Goal: Task Accomplishment & Management: Use online tool/utility

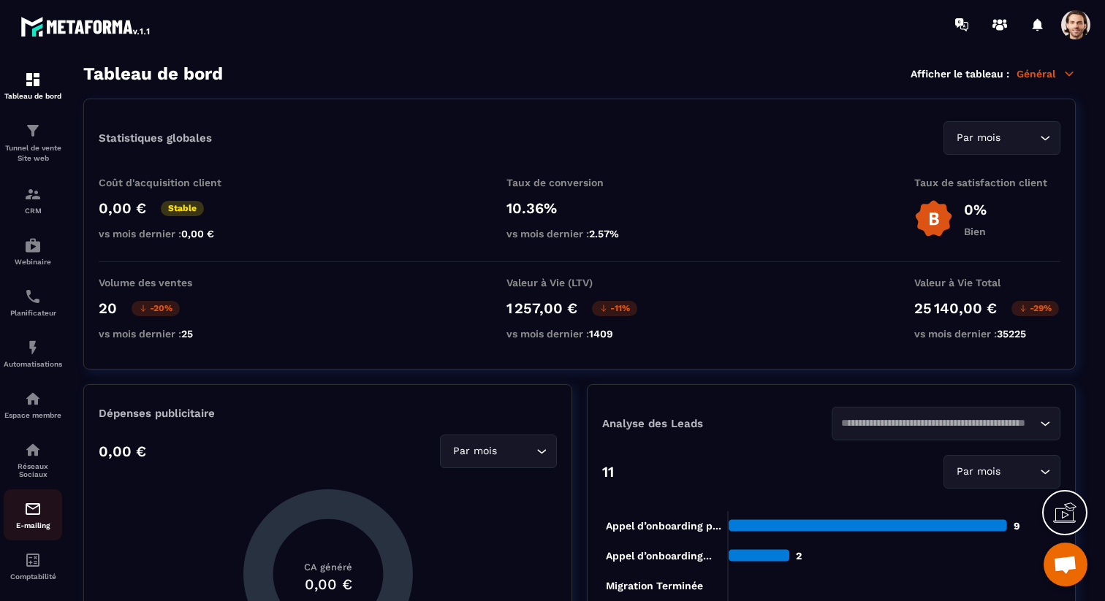
click at [34, 500] on link "E-mailing" at bounding box center [33, 514] width 58 height 51
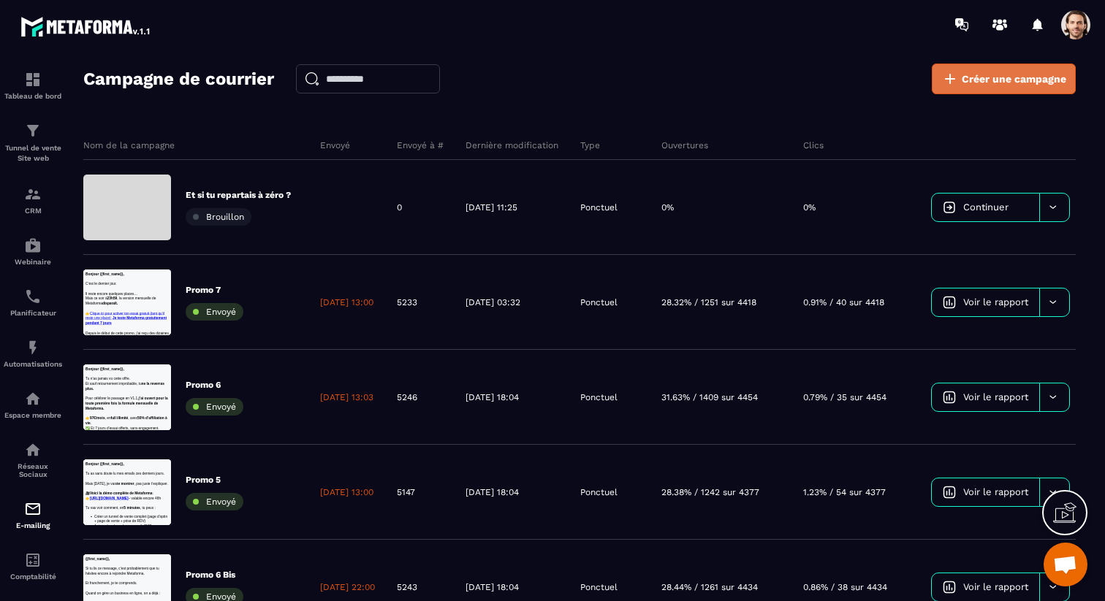
click at [1038, 83] on span "Créer une campagne" at bounding box center [1013, 79] width 104 height 15
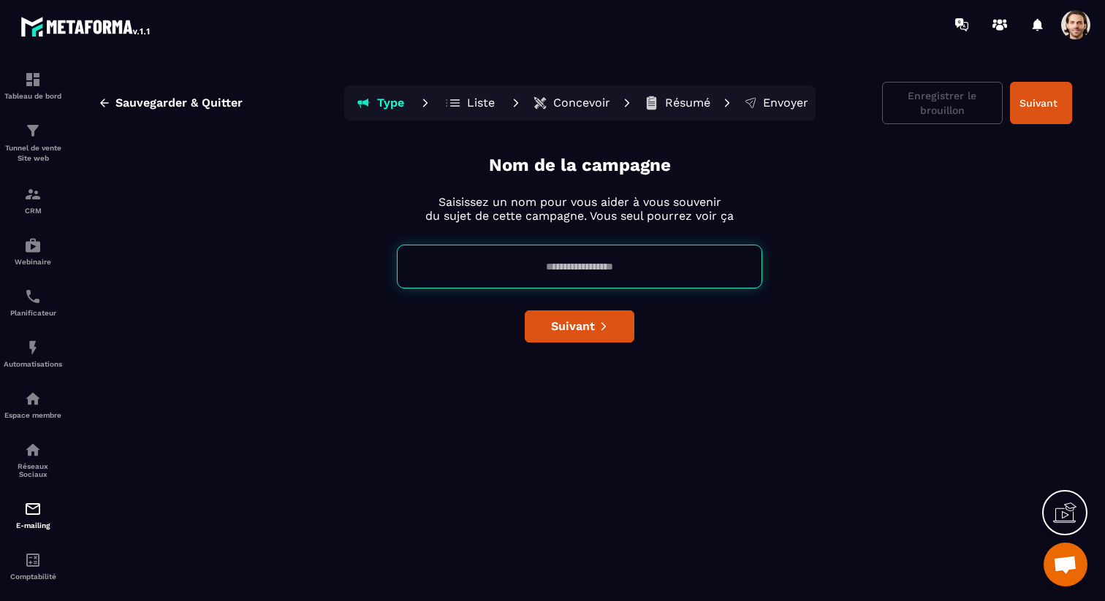
click at [626, 258] on input at bounding box center [579, 267] width 365 height 44
type input "**********"
click at [616, 320] on button "Suivant" at bounding box center [580, 326] width 110 height 32
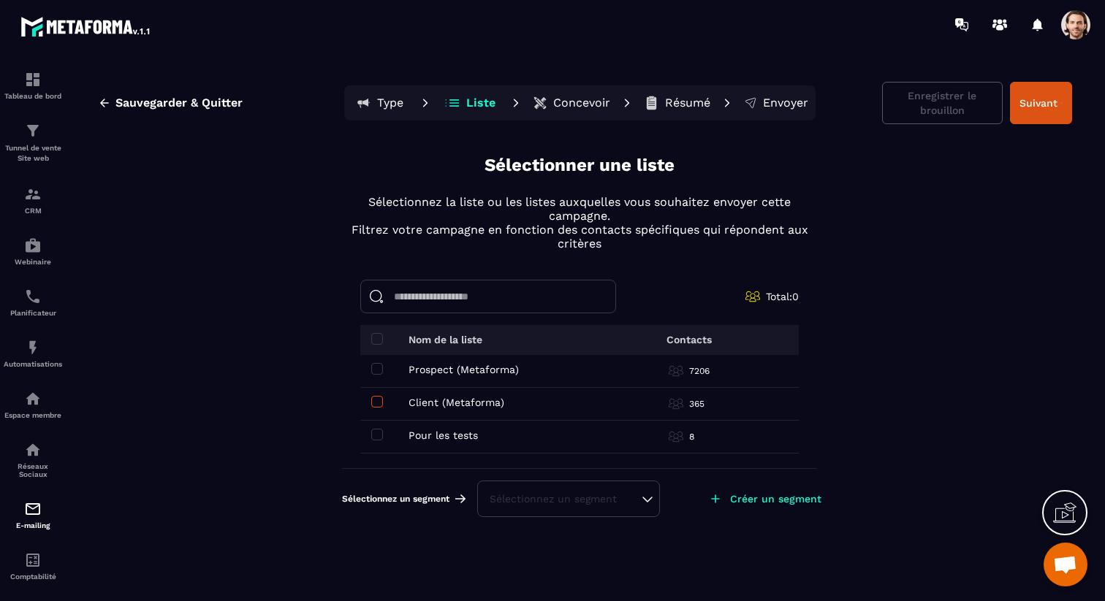
click at [373, 399] on span at bounding box center [377, 402] width 12 height 12
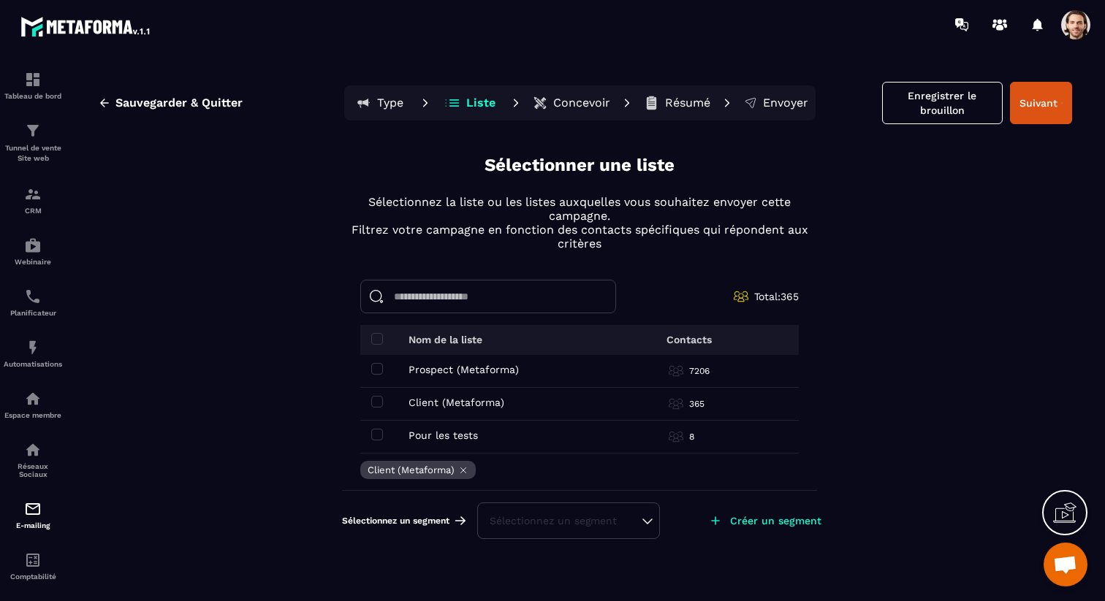
click at [618, 523] on div "Sélectionnez un segment" at bounding box center [568, 521] width 158 height 15
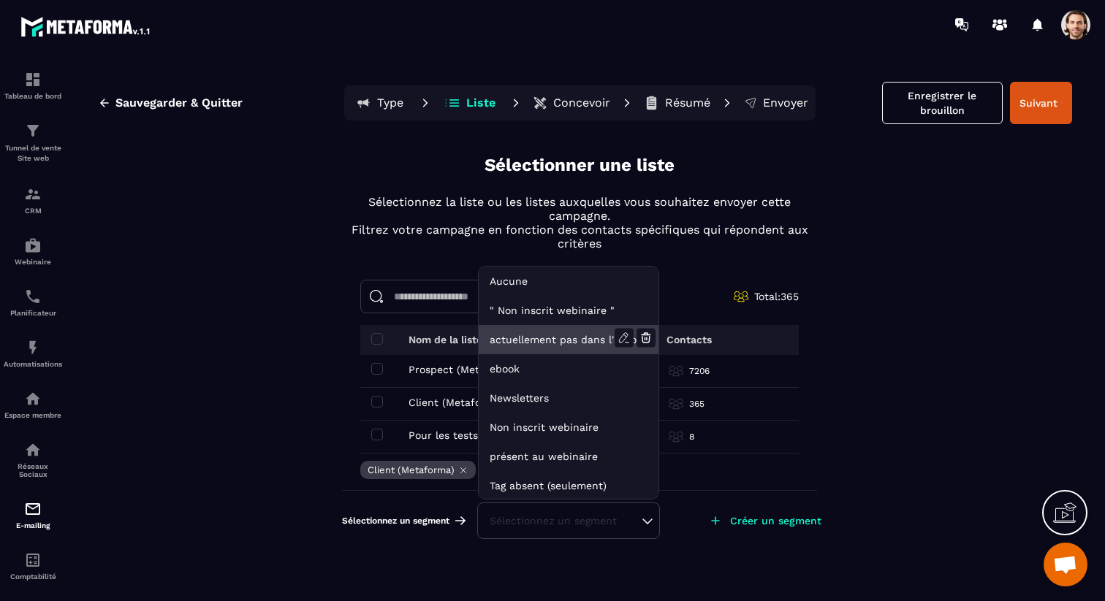
click at [600, 340] on li "actuellement pas dans l'automatisation webinar live" at bounding box center [568, 339] width 180 height 29
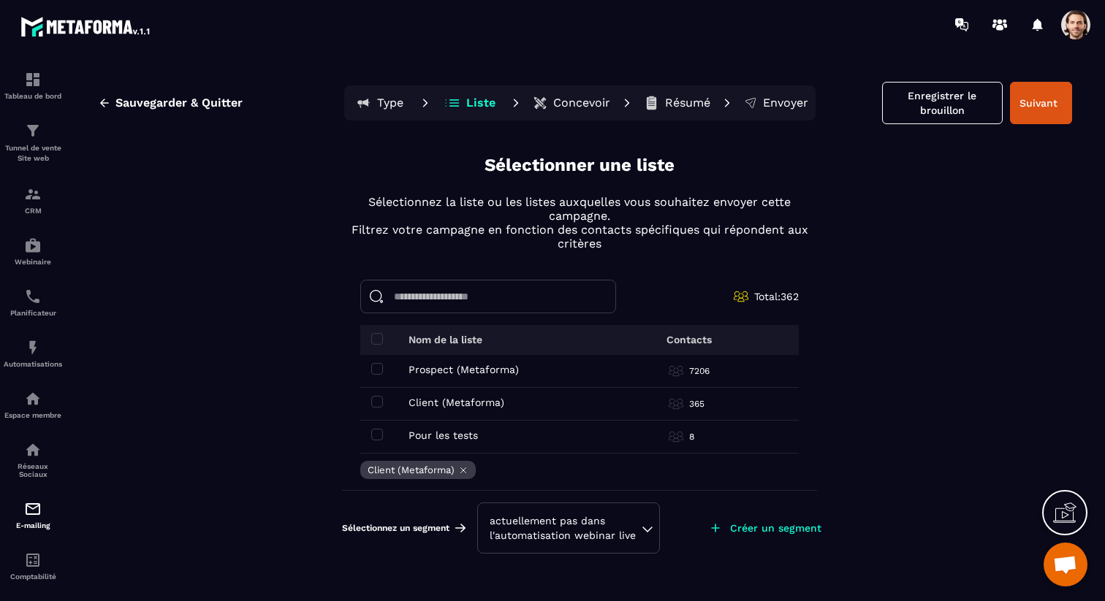
click at [635, 525] on div "actuellement pas dans l'automatisation webinar live" at bounding box center [568, 528] width 158 height 29
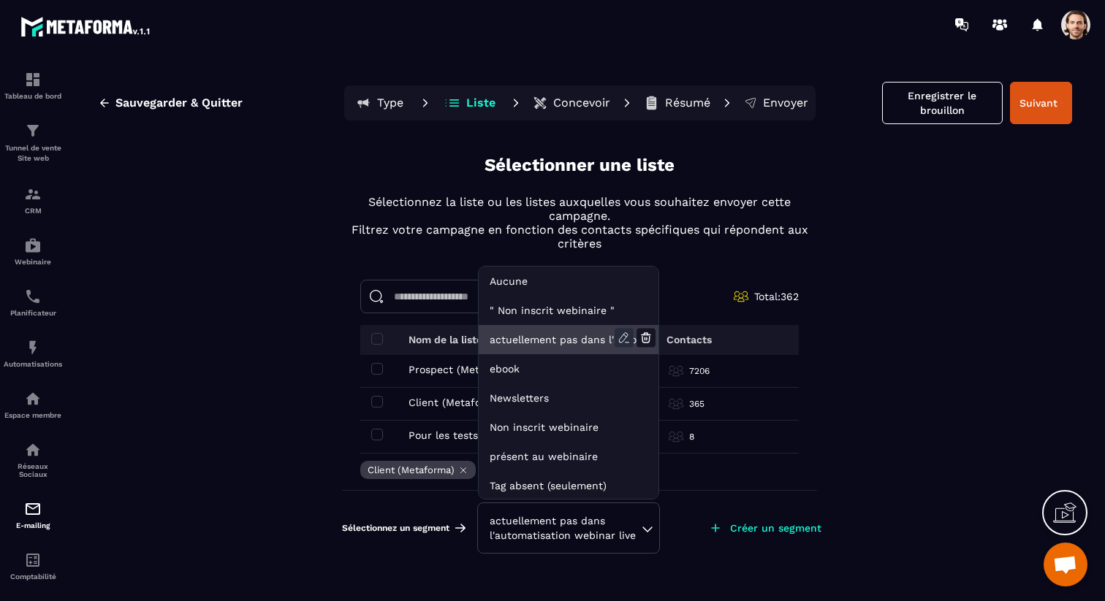
click at [628, 335] on icon at bounding box center [623, 337] width 9 height 9
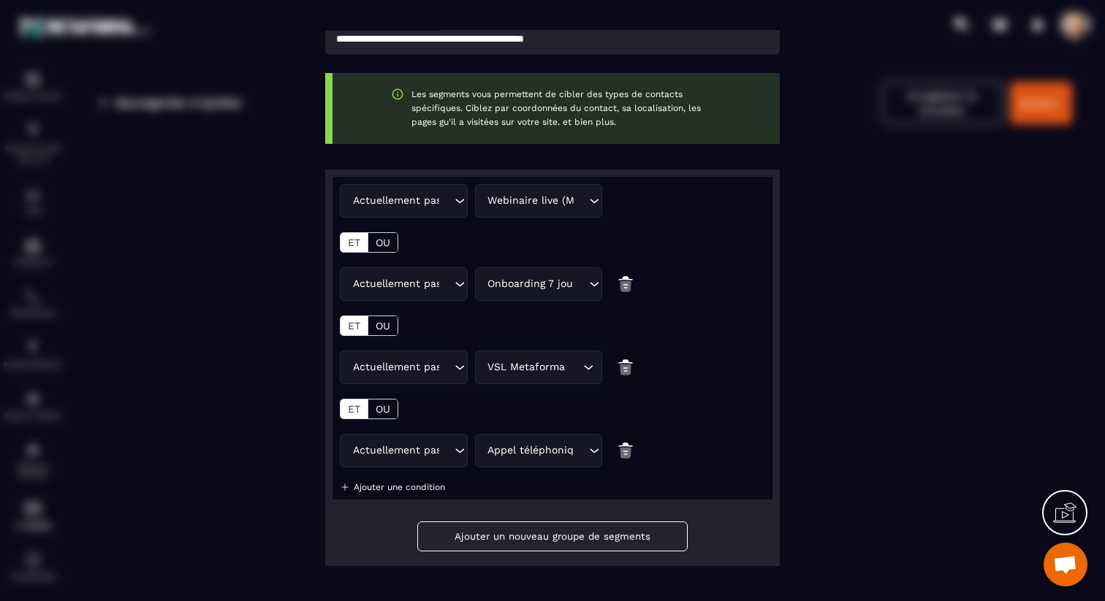
scroll to position [105, 0]
click at [567, 292] on div "Onboarding 7 jours d'essai Loading..." at bounding box center [539, 283] width 128 height 34
click at [671, 232] on div "Actuellement pas dans l'automatisation Loading... Webinaire live (Metaforma) Lo…" at bounding box center [552, 217] width 425 height 69
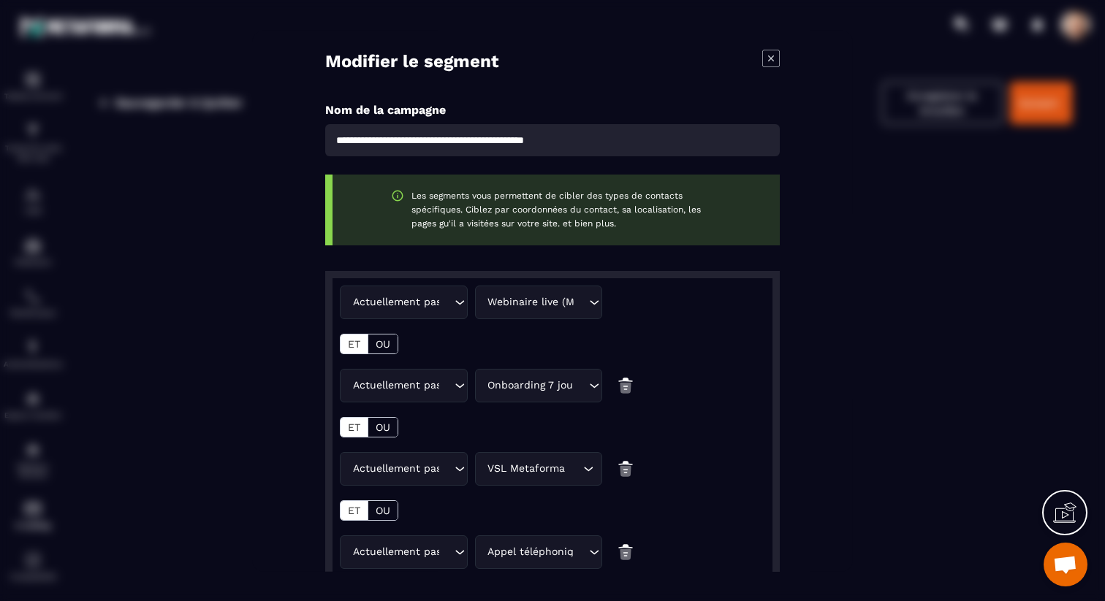
scroll to position [0, 0]
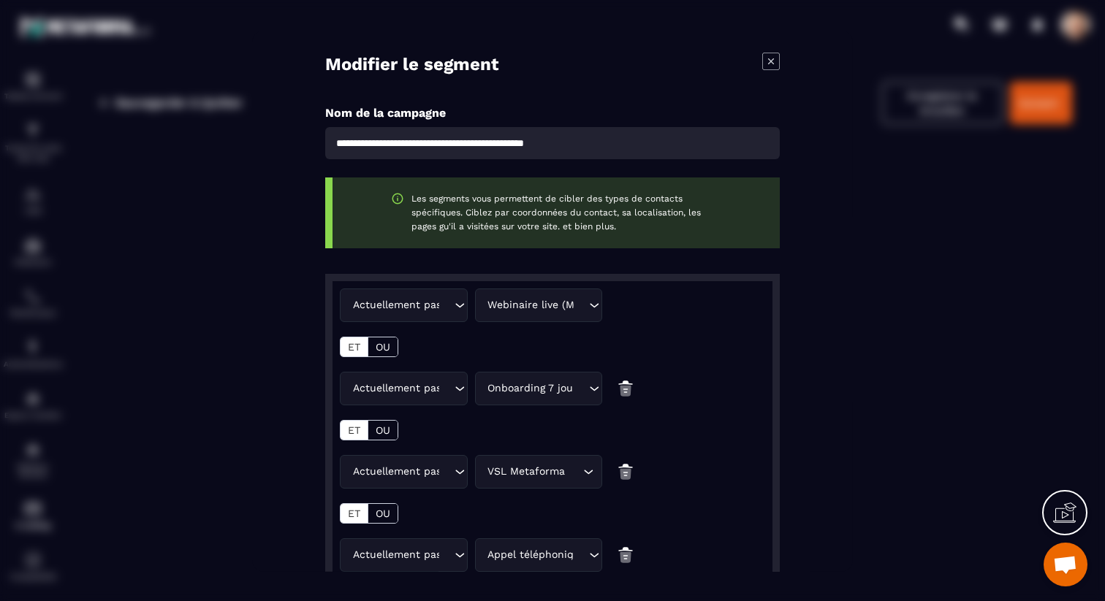
click at [768, 66] on icon "Modal window" at bounding box center [771, 61] width 18 height 18
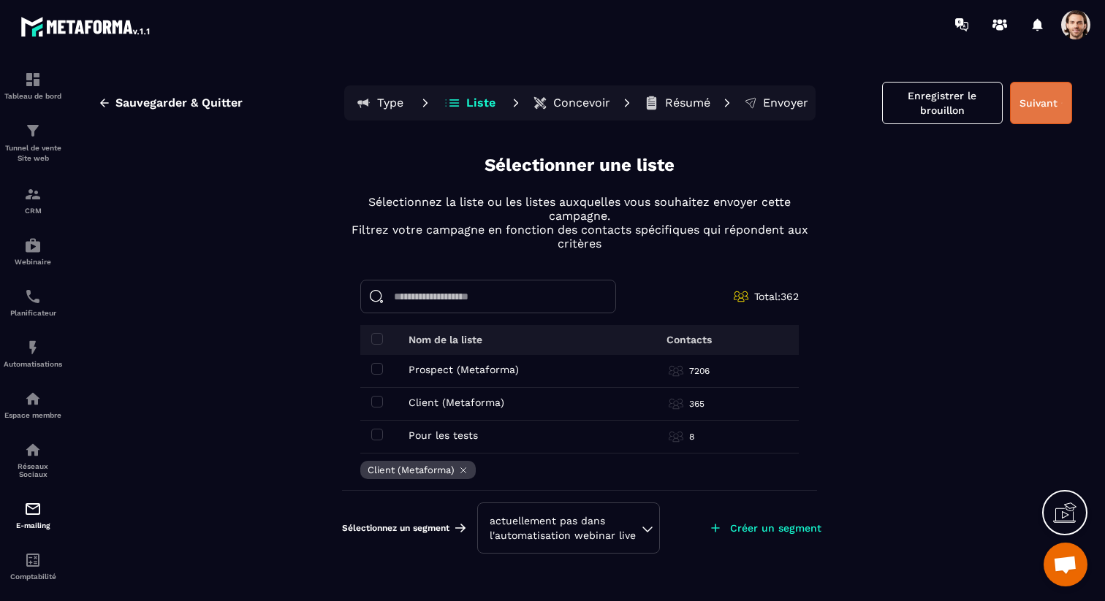
click at [1037, 112] on button "Suivant" at bounding box center [1041, 103] width 62 height 42
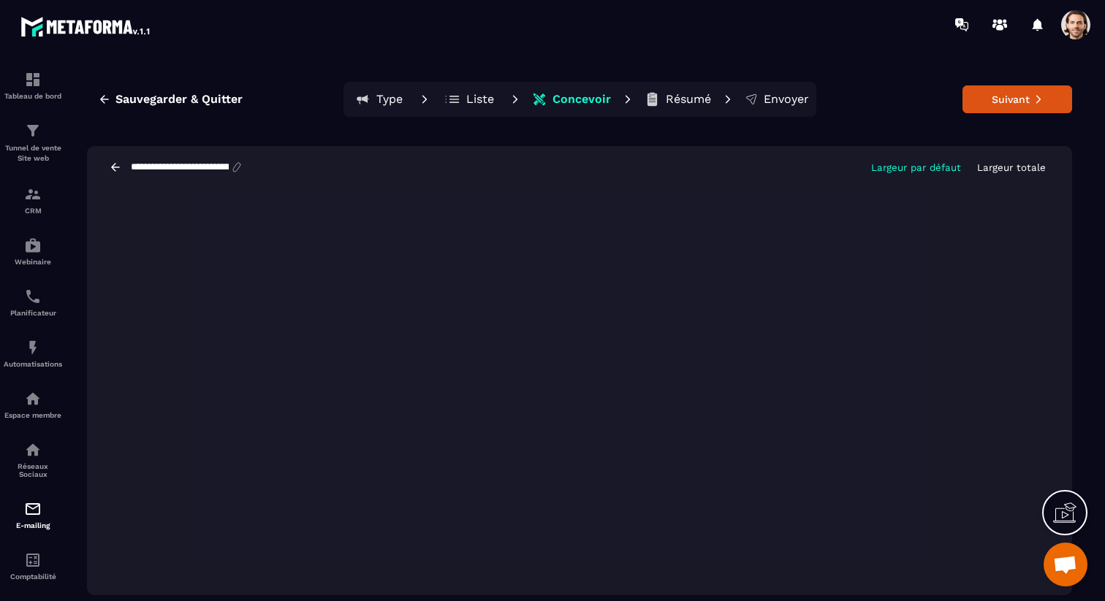
click at [196, 167] on input "**********" at bounding box center [179, 167] width 101 height 12
paste input "******"
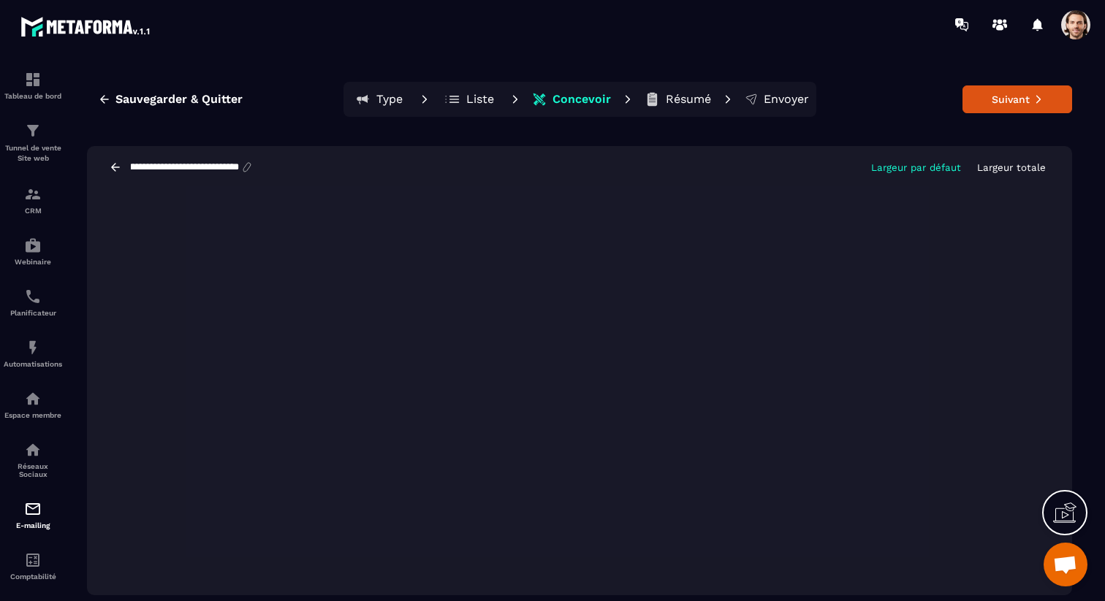
type input "**********"
click at [395, 142] on div "**********" at bounding box center [579, 339] width 1021 height 550
click at [1013, 104] on button "Suivant" at bounding box center [1017, 99] width 110 height 28
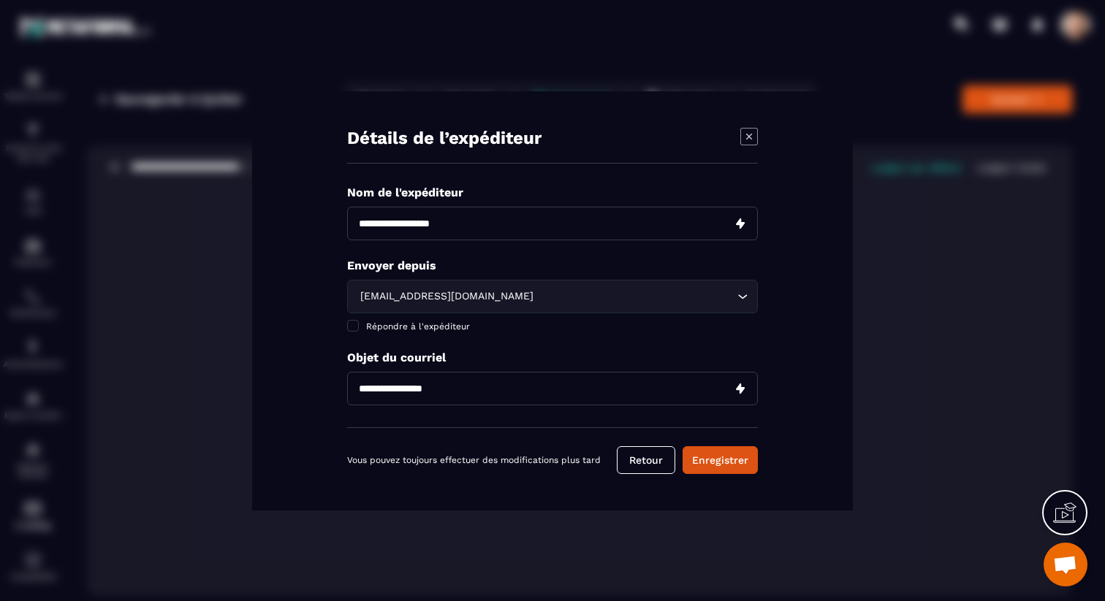
click at [443, 393] on input "Modal window" at bounding box center [552, 389] width 411 height 34
paste input "**********"
type input "**********"
click at [543, 294] on input "Search for option" at bounding box center [634, 297] width 197 height 16
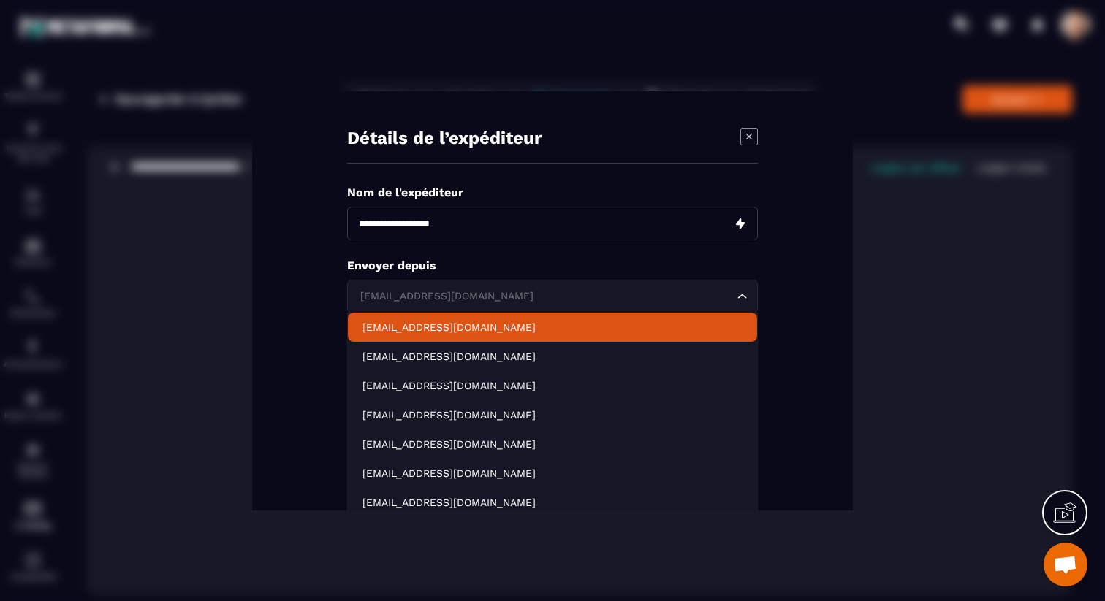
click at [519, 331] on p "contact@metaforma.io" at bounding box center [552, 327] width 380 height 15
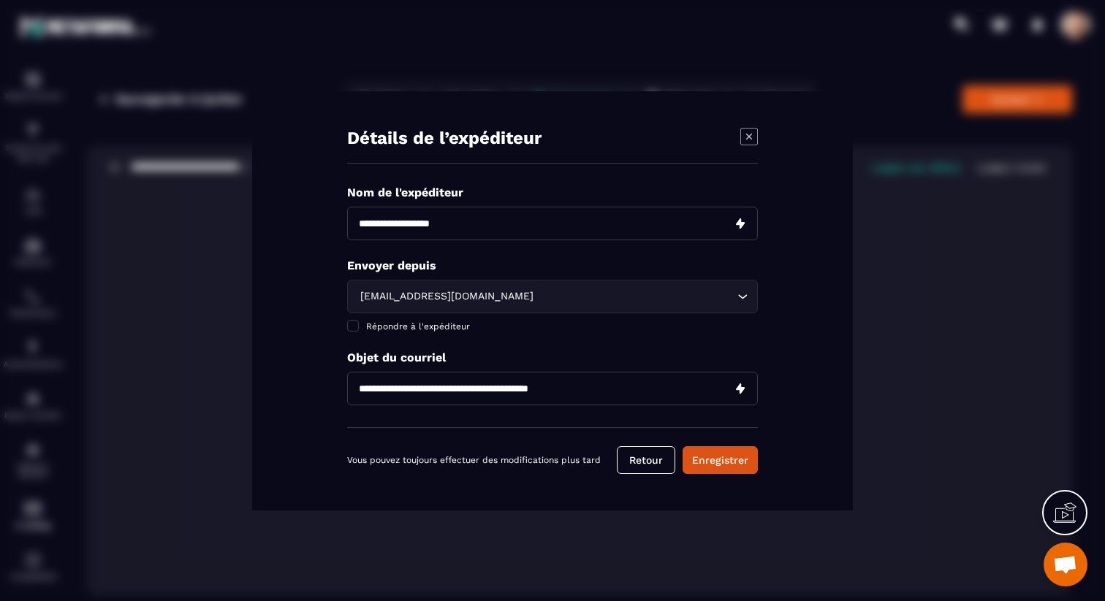
click at [503, 221] on input "Modal window" at bounding box center [552, 224] width 411 height 34
type input "*********"
type input "**********"
click at [358, 386] on input "**********" at bounding box center [552, 389] width 411 height 34
click at [729, 459] on button "Enregistrer" at bounding box center [719, 460] width 75 height 28
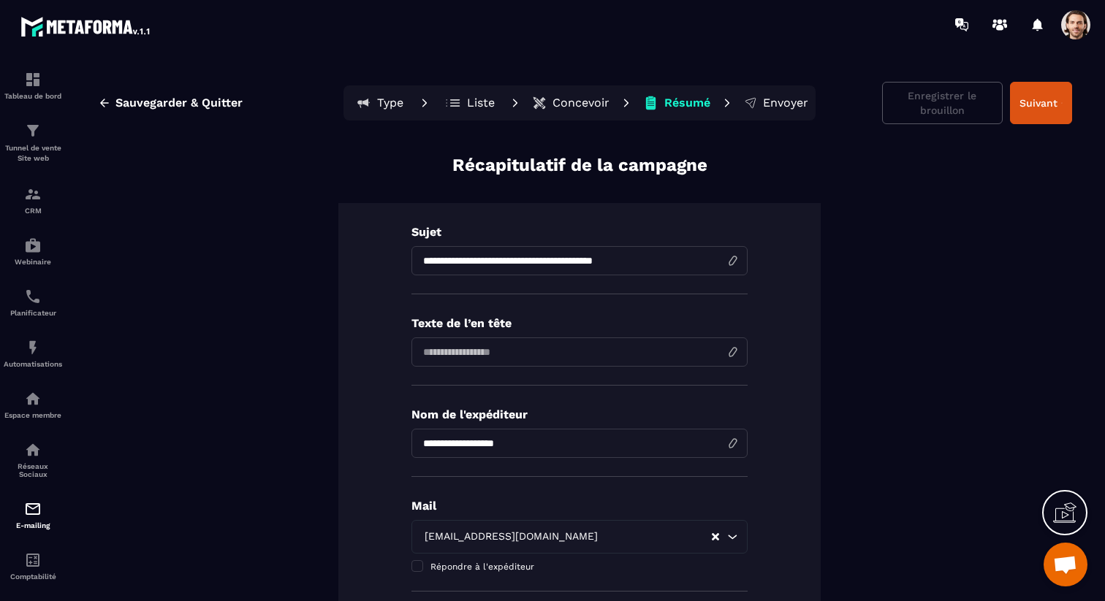
click at [576, 104] on p "Concevoir" at bounding box center [580, 103] width 57 height 15
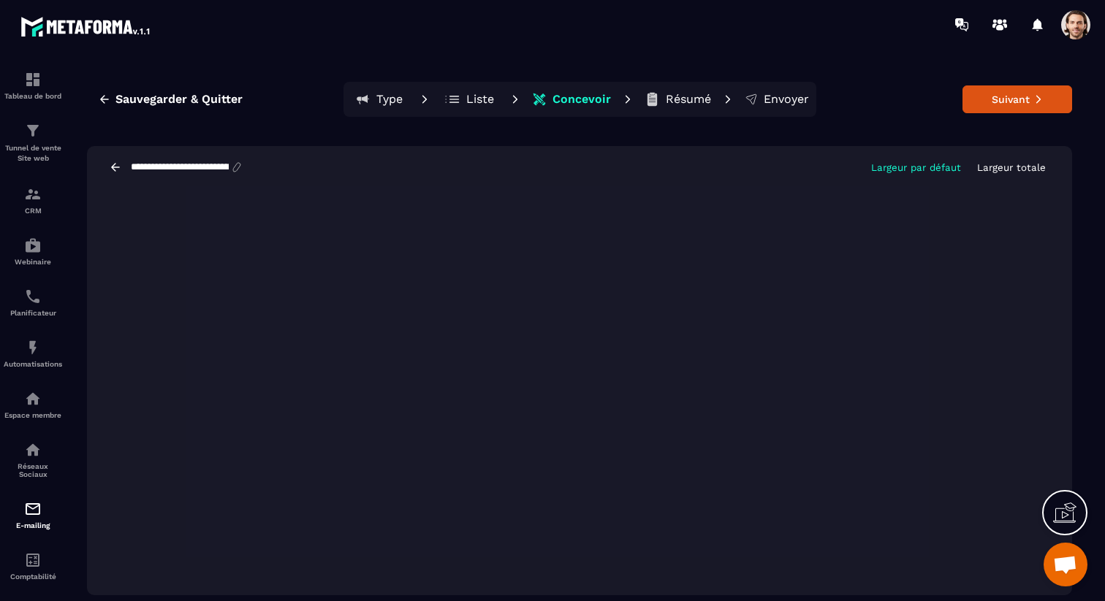
click at [512, 160] on div "**********" at bounding box center [579, 167] width 985 height 42
click at [979, 110] on button "Suivant" at bounding box center [1017, 99] width 110 height 28
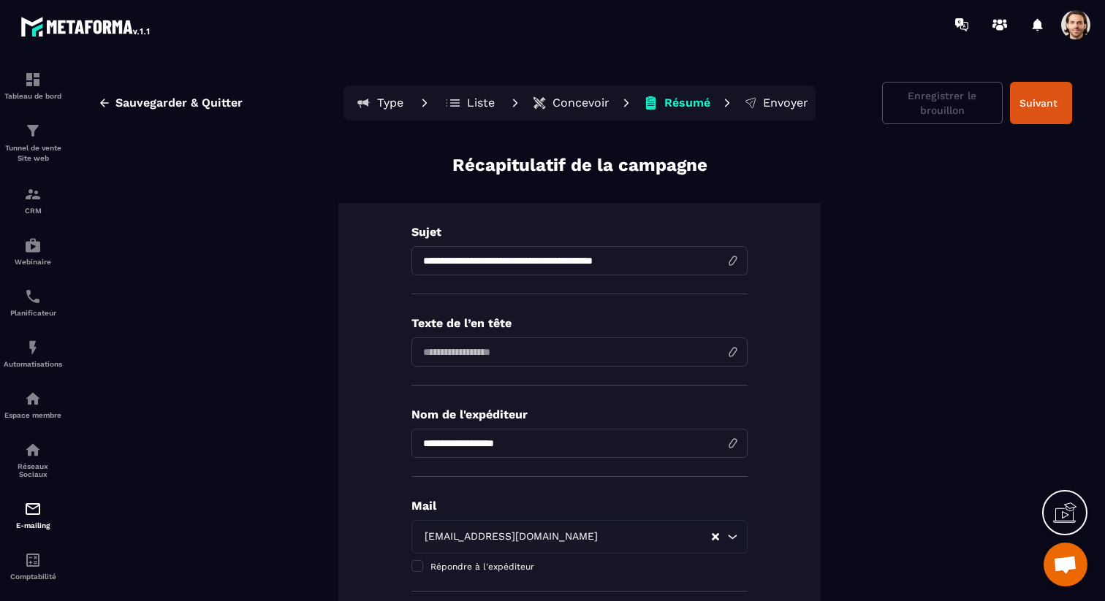
click at [575, 96] on p "Concevoir" at bounding box center [580, 103] width 57 height 15
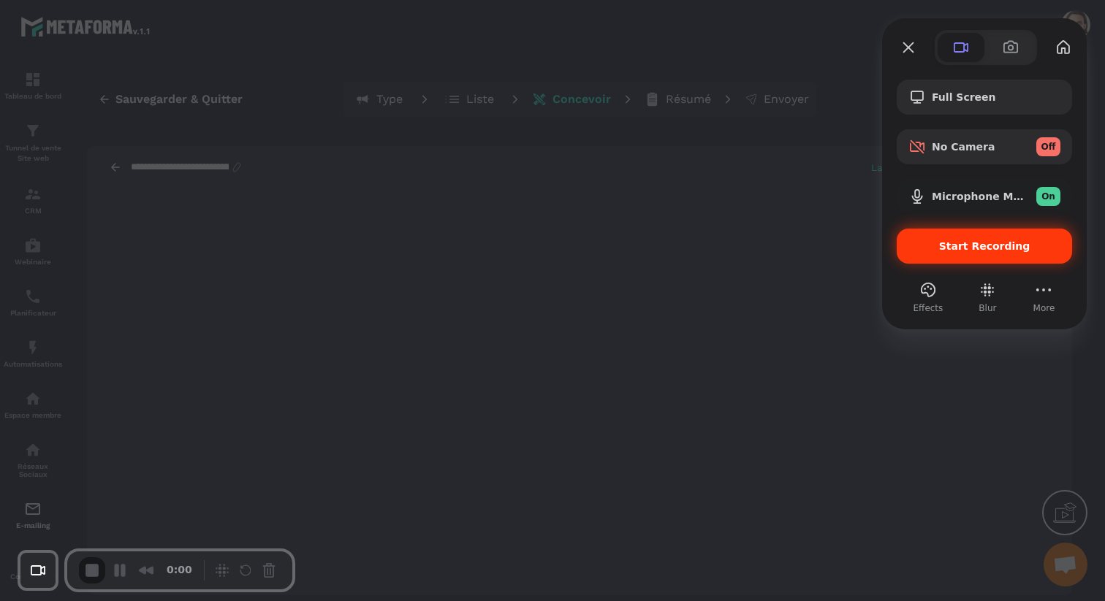
click at [928, 243] on span "Start Recording" at bounding box center [984, 246] width 152 height 12
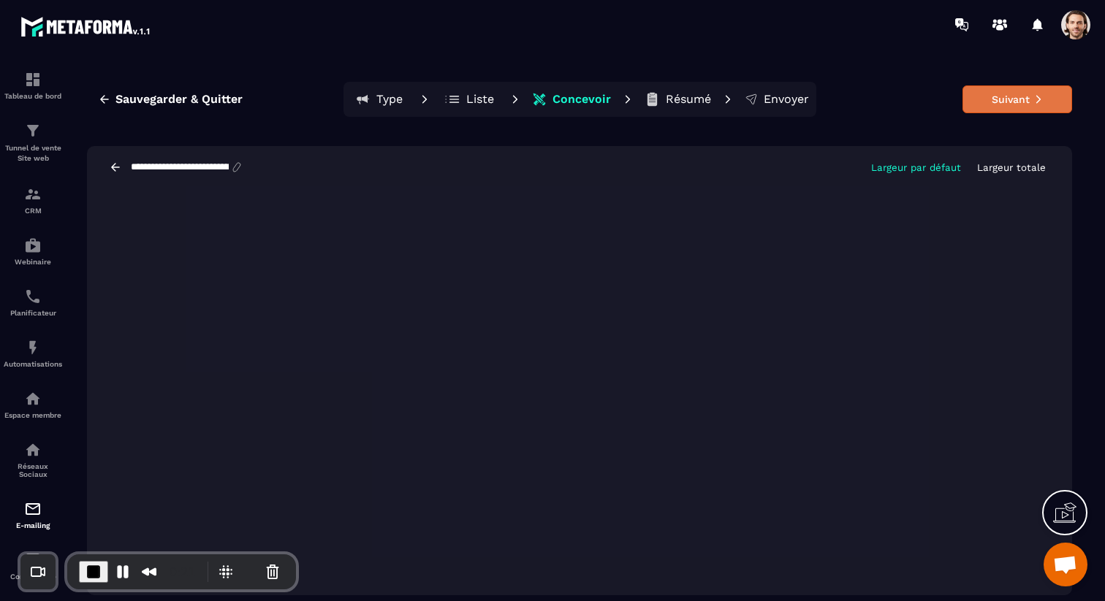
click at [999, 99] on button "Suivant" at bounding box center [1017, 99] width 110 height 28
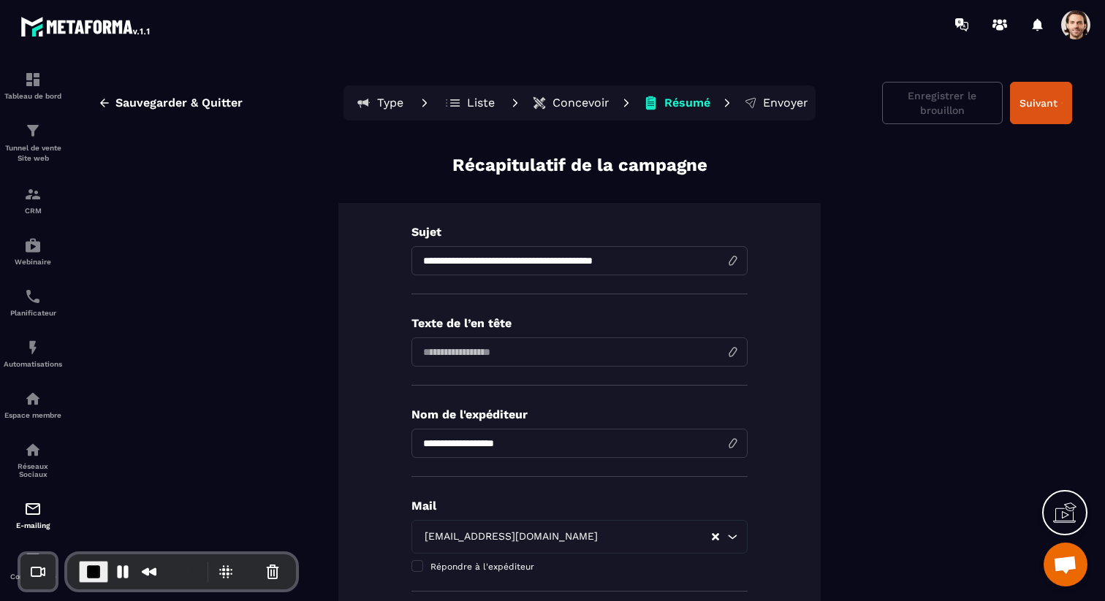
click at [589, 104] on p "Concevoir" at bounding box center [580, 103] width 57 height 15
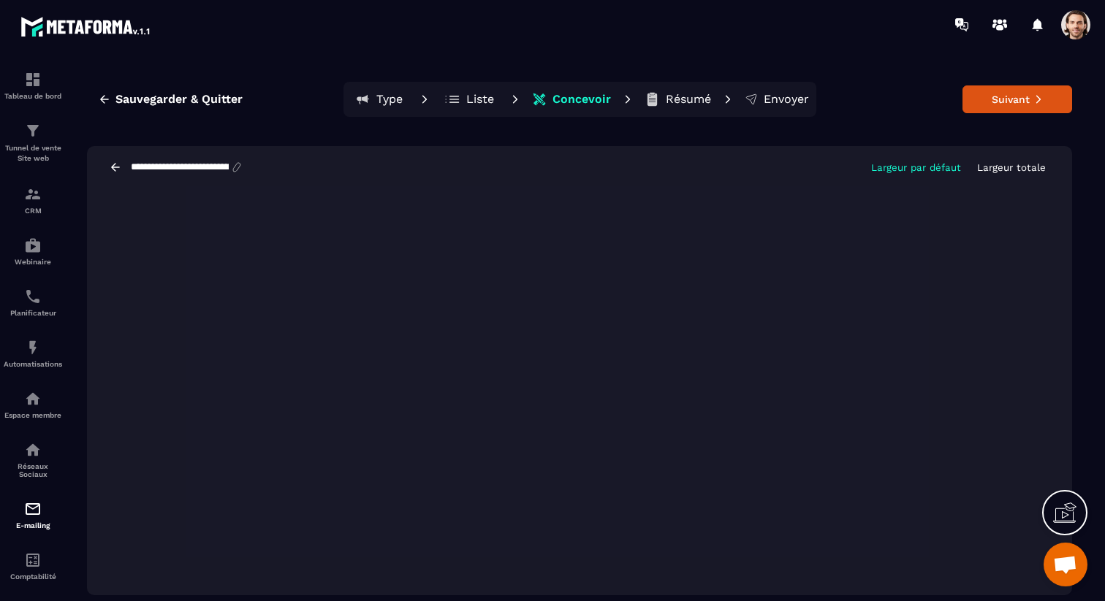
click at [485, 104] on p "Liste" at bounding box center [480, 99] width 28 height 15
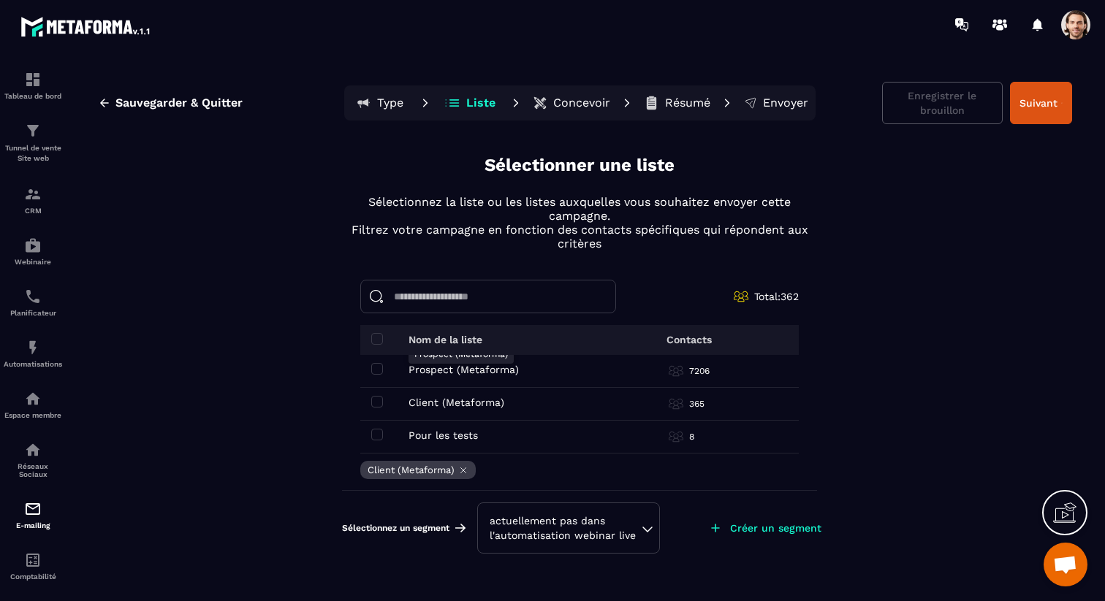
click at [478, 367] on p "Prospect (Metaforma)" at bounding box center [463, 370] width 110 height 12
click at [375, 367] on span at bounding box center [377, 369] width 12 height 12
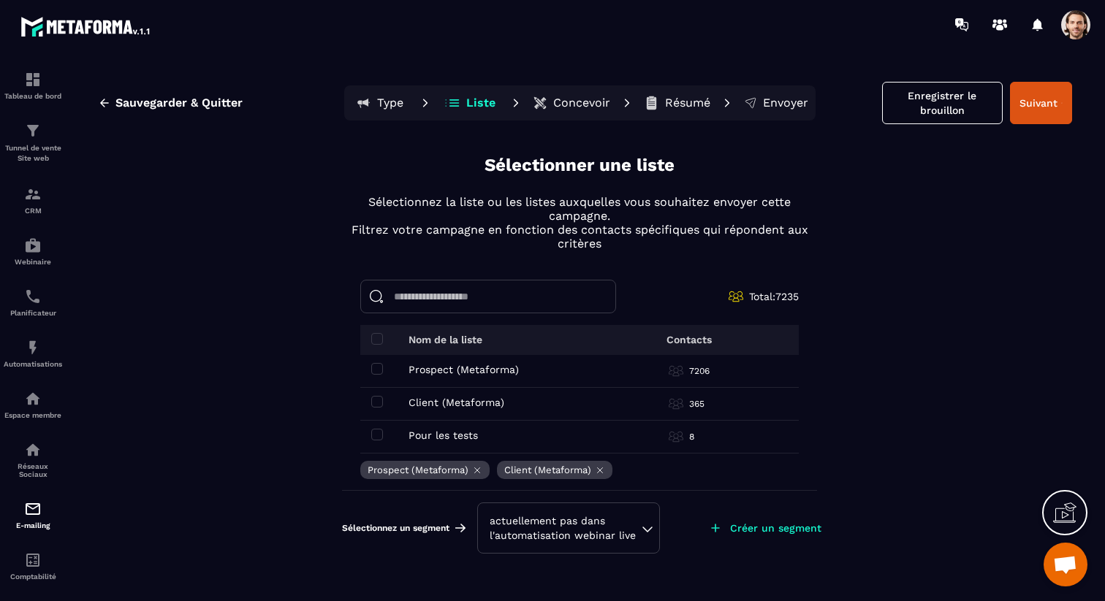
click at [560, 534] on div "actuellement pas dans l'automatisation webinar live" at bounding box center [568, 528] width 158 height 29
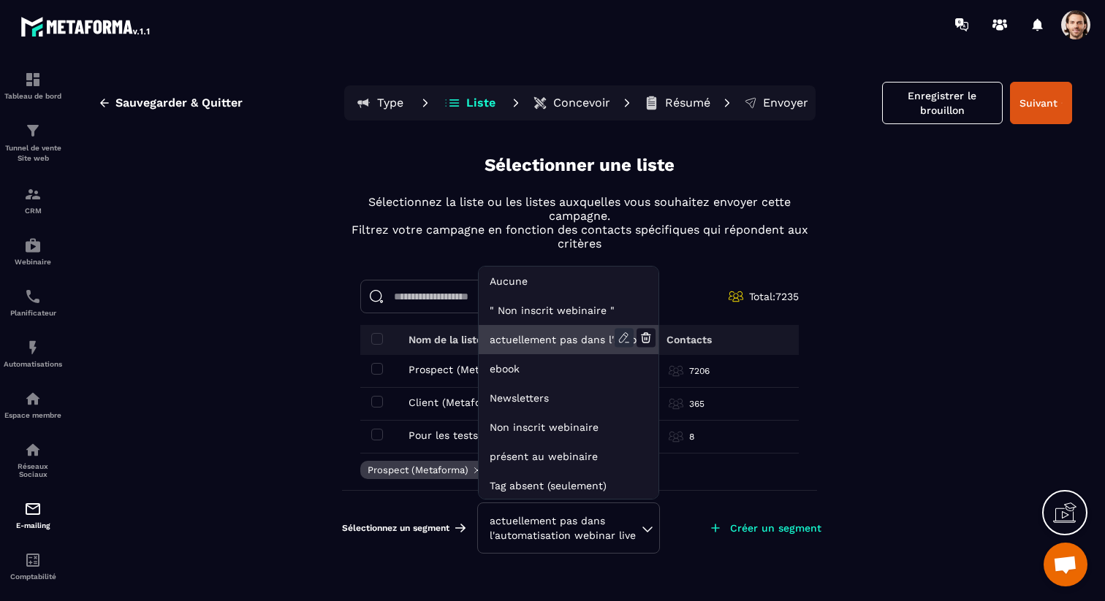
click at [622, 336] on icon at bounding box center [623, 337] width 9 height 9
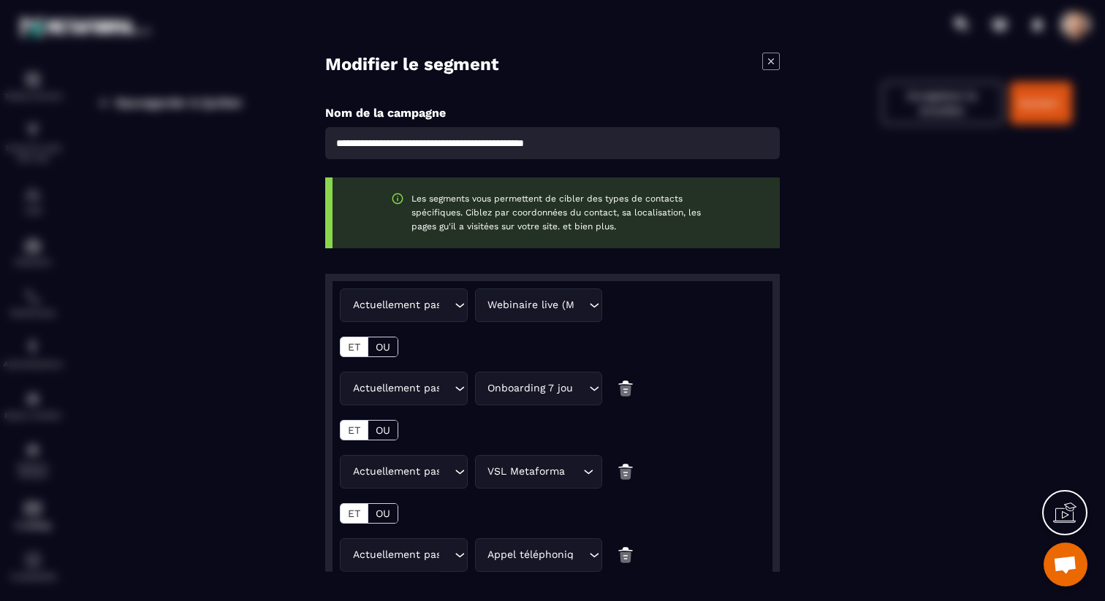
click at [770, 54] on icon "Modal window" at bounding box center [771, 61] width 18 height 18
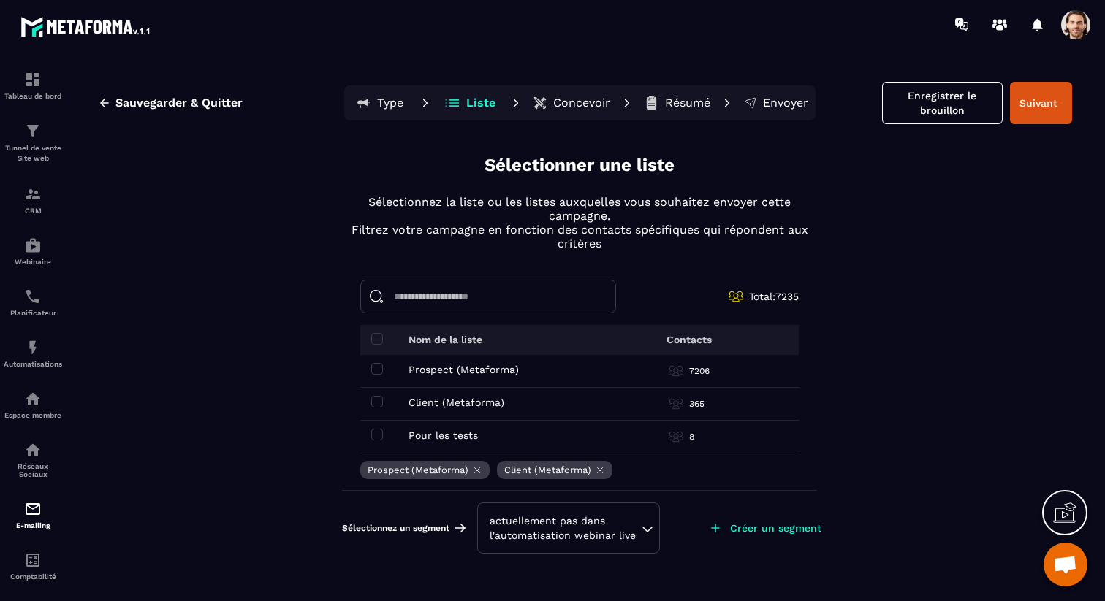
click at [630, 522] on div "actuellement pas dans l'automatisation webinar live" at bounding box center [568, 528] width 158 height 29
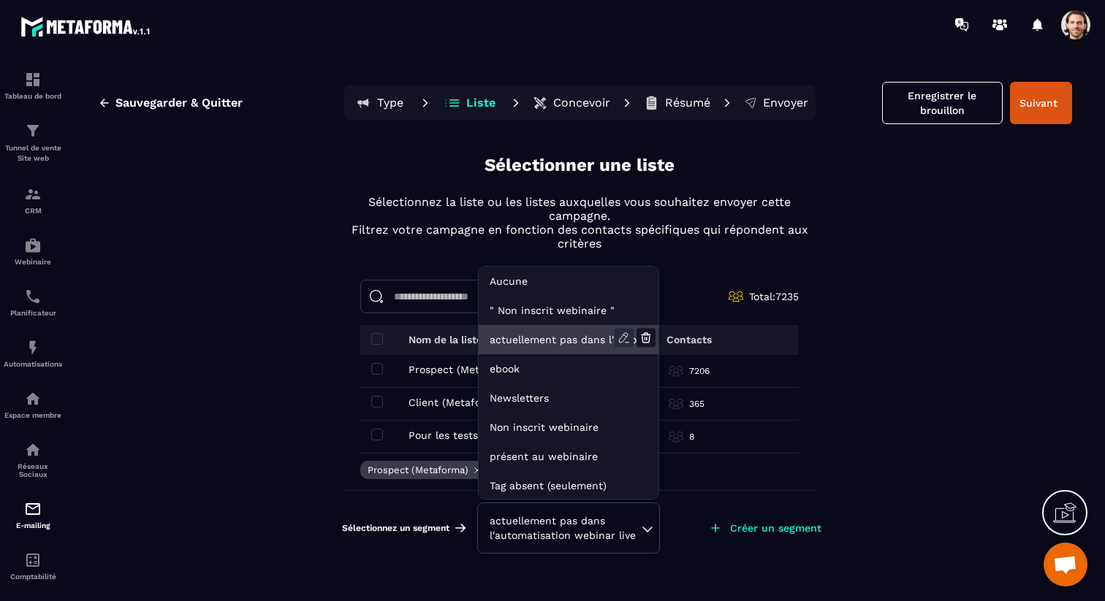
click at [623, 340] on icon at bounding box center [623, 338] width 19 height 19
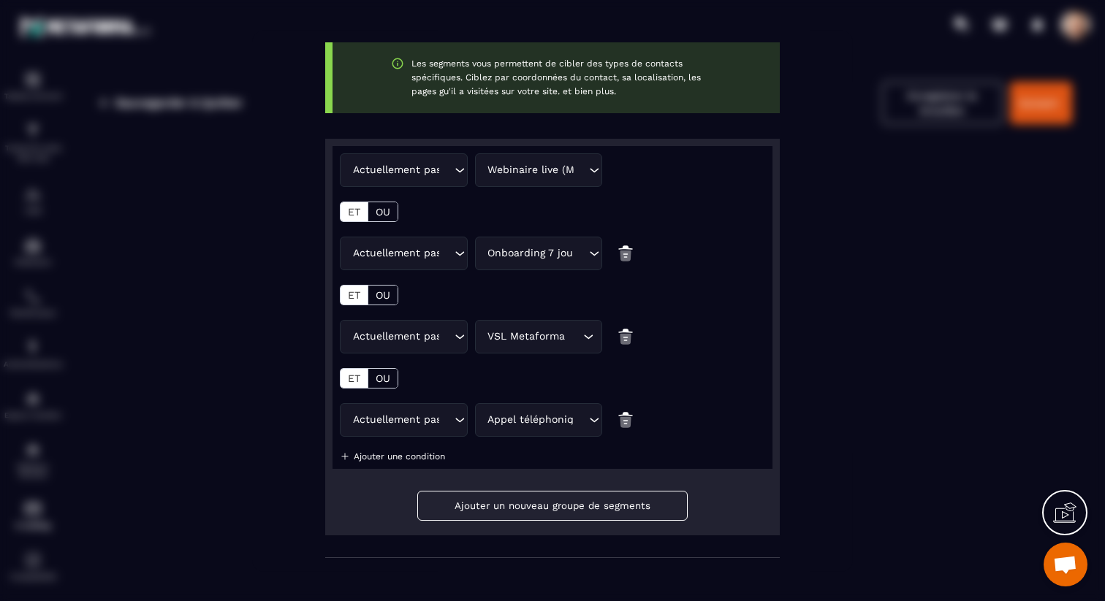
scroll to position [138, 0]
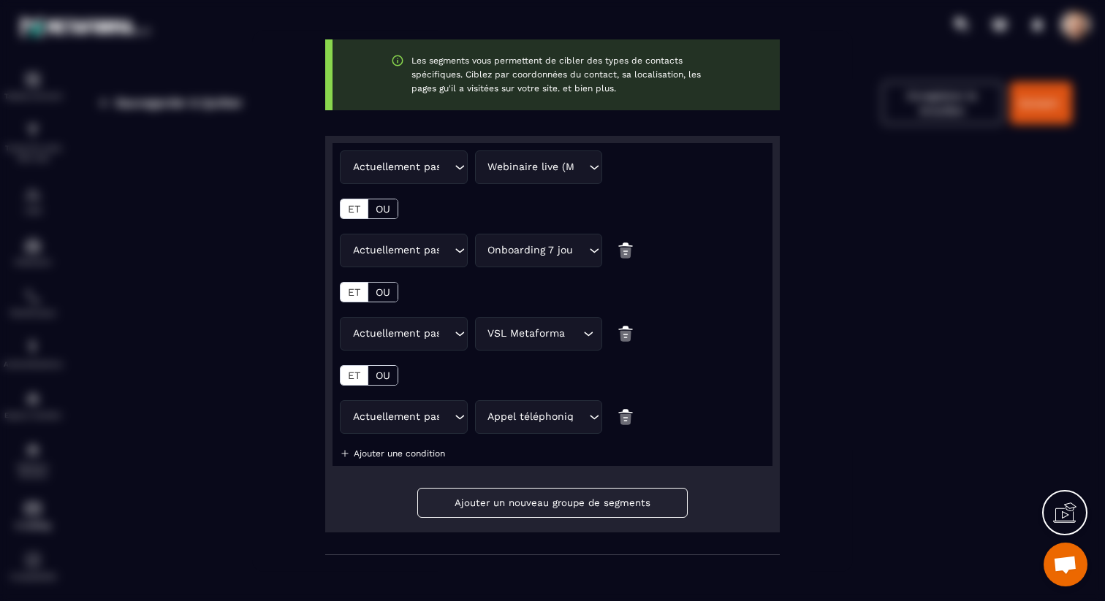
click at [422, 452] on p "Ajouter une condition" at bounding box center [399, 453] width 91 height 10
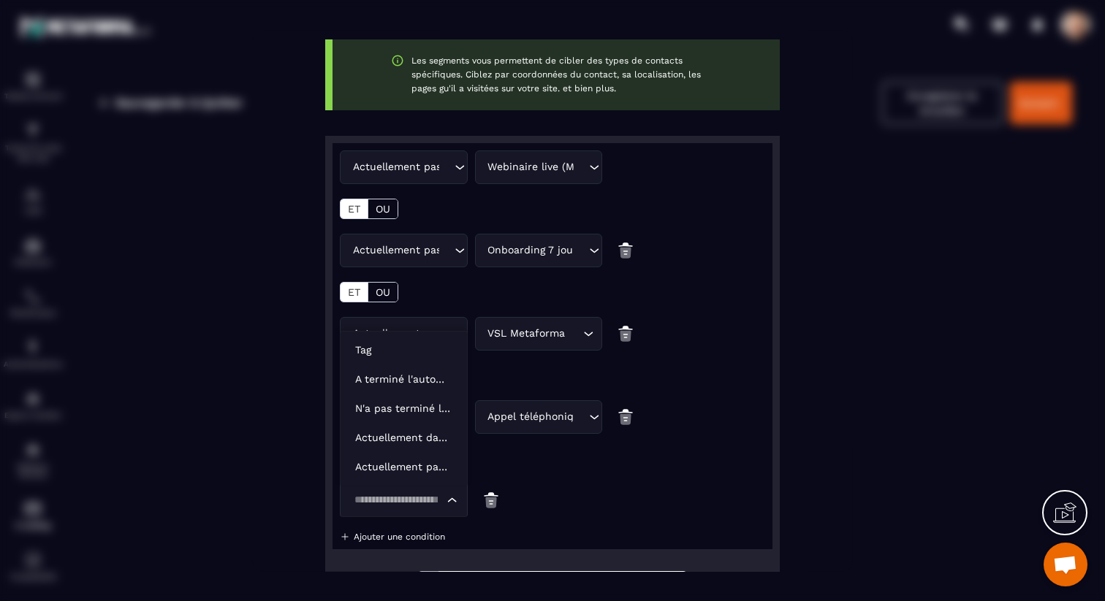
click at [420, 498] on input "Search for option" at bounding box center [396, 500] width 94 height 16
click at [421, 469] on p "Actuellement pas dans l'automatisation" at bounding box center [403, 466] width 97 height 15
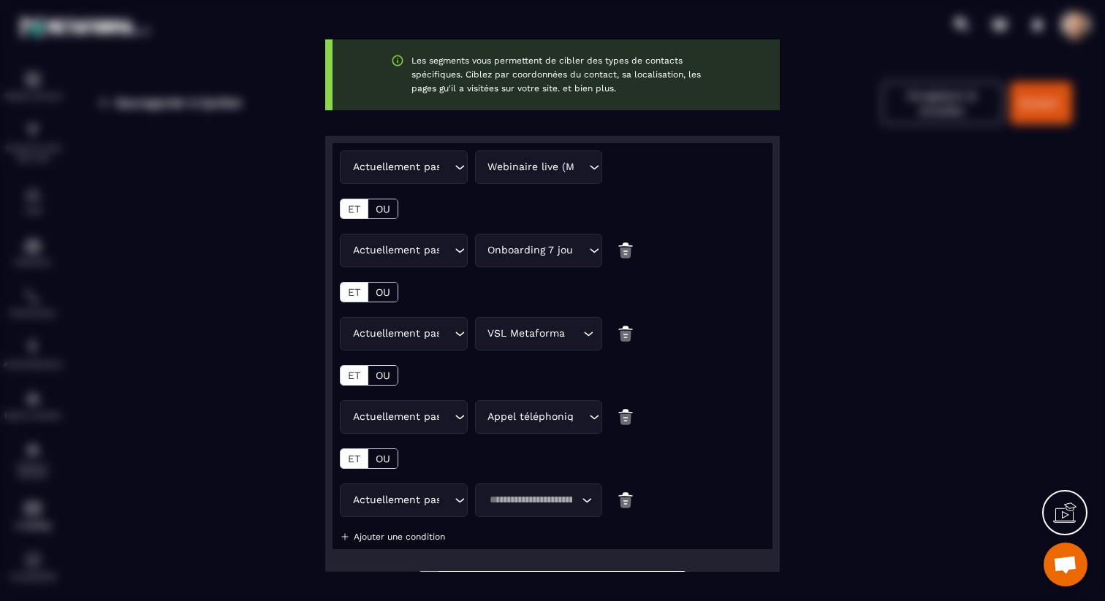
click at [525, 503] on input "Search for option" at bounding box center [531, 500] width 94 height 16
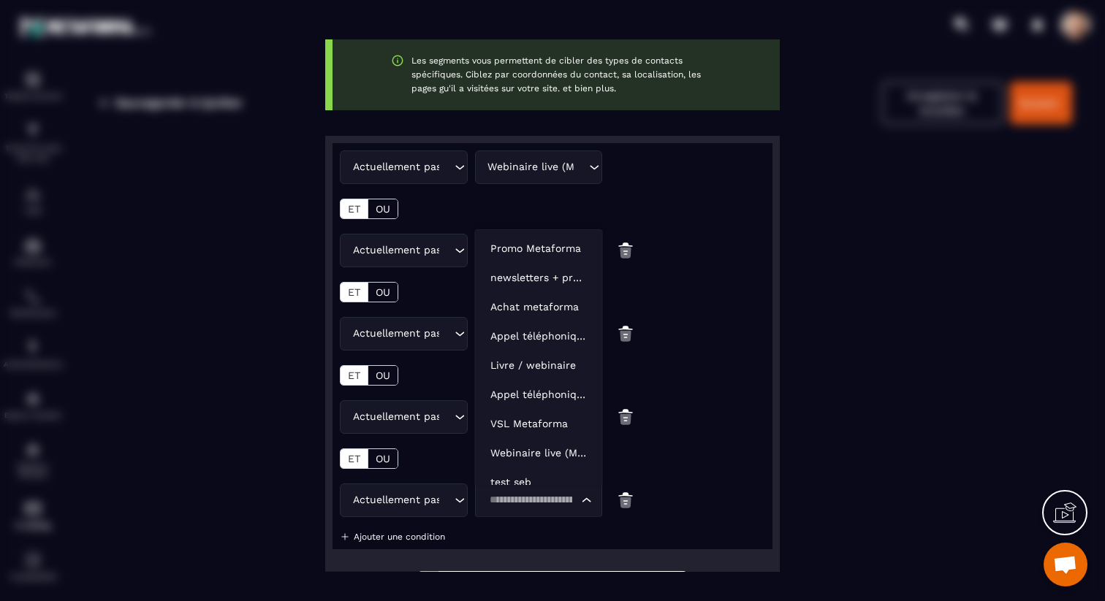
scroll to position [11, 0]
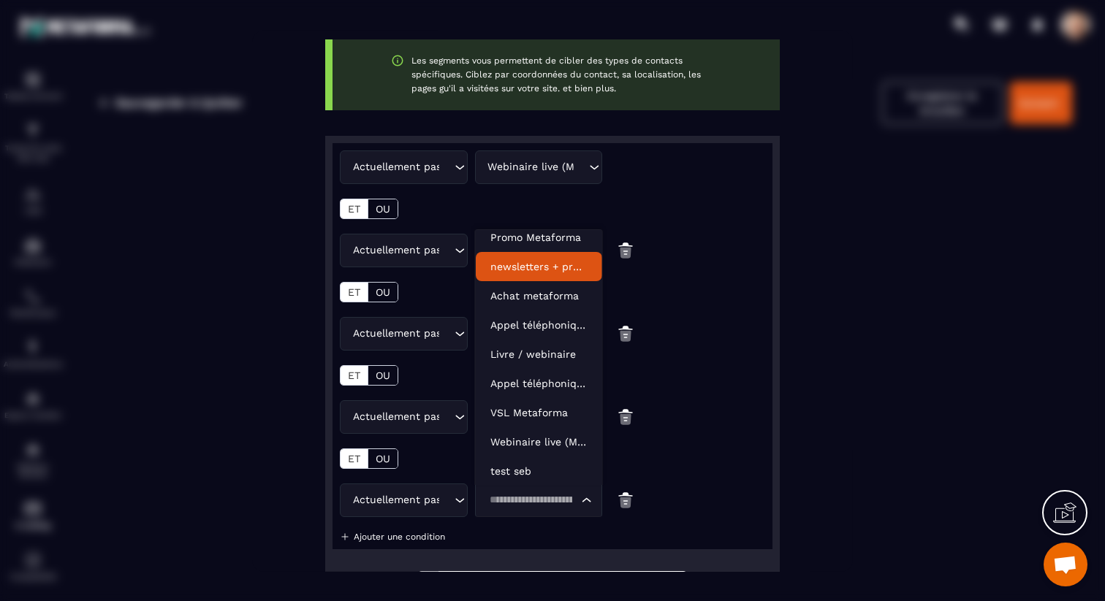
click at [552, 265] on p "newsletters + promo" at bounding box center [538, 266] width 97 height 15
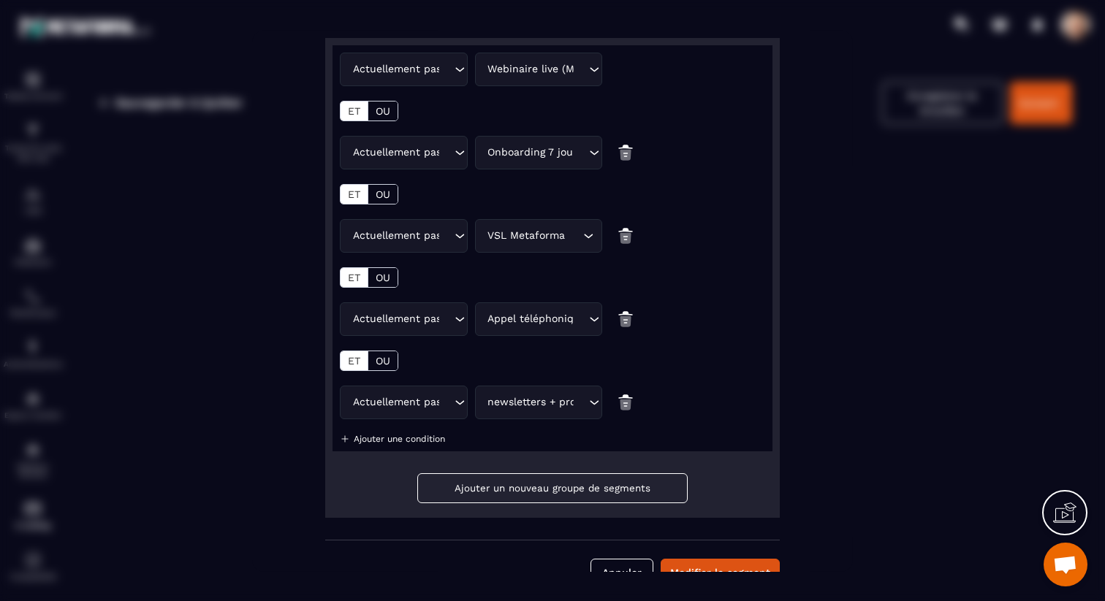
scroll to position [275, 0]
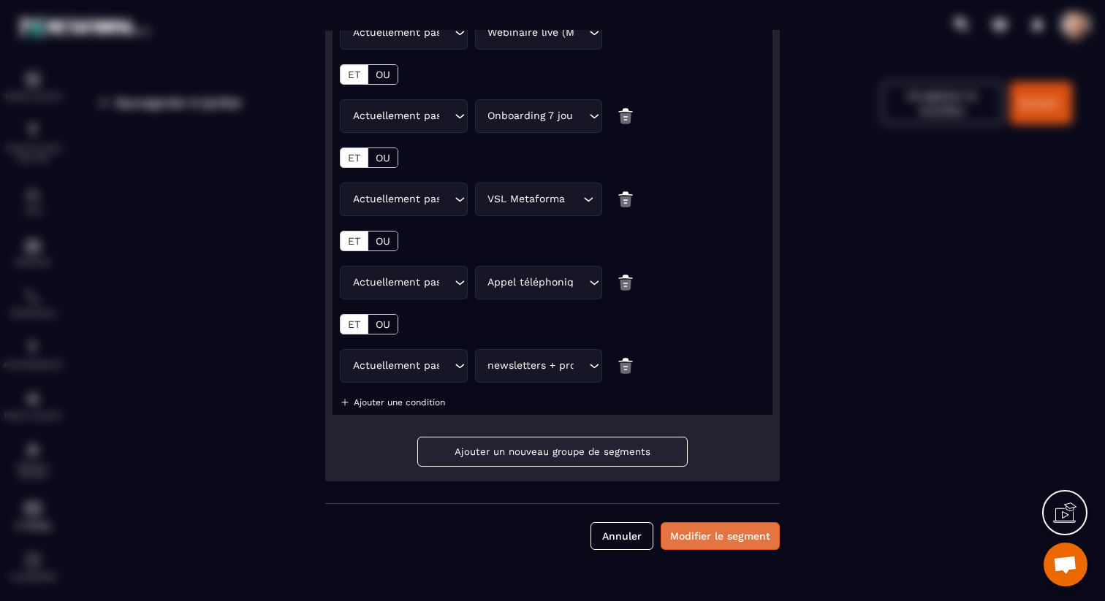
click at [692, 530] on button "Modifier le segment" at bounding box center [719, 536] width 119 height 28
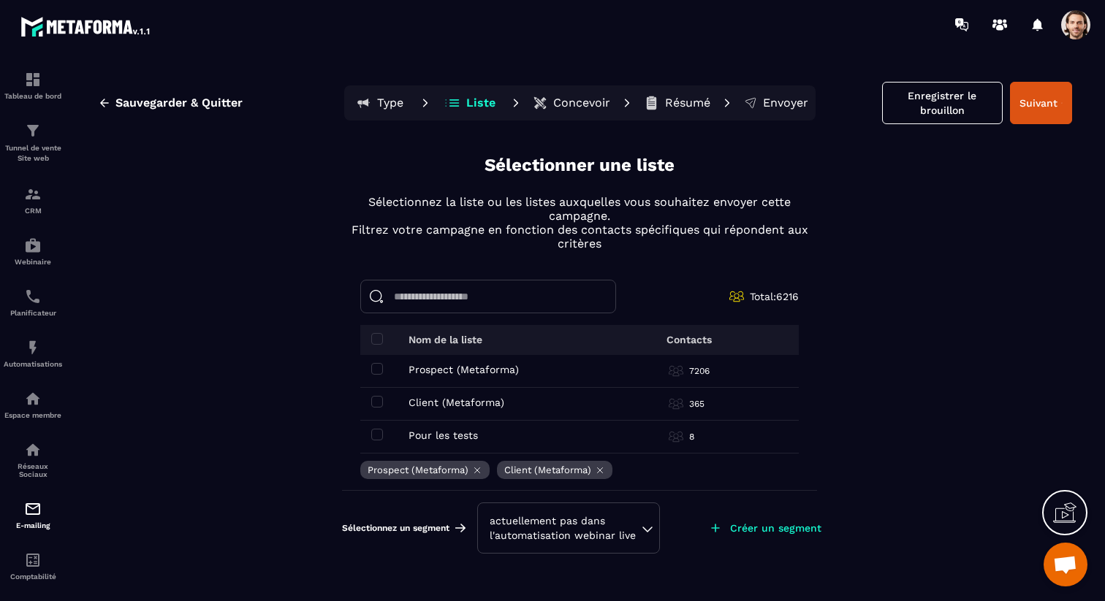
click at [603, 527] on div "actuellement pas dans l'automatisation webinar live" at bounding box center [568, 528] width 158 height 29
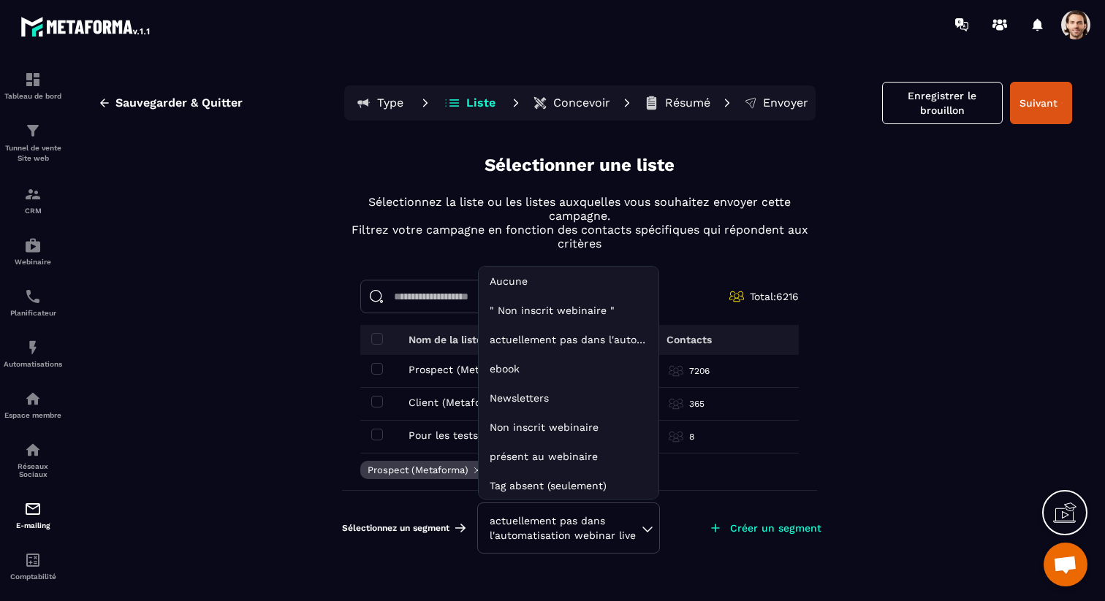
click at [939, 162] on div "Sauvegarder & Quitter Type Liste Concevoir Résumé Envoyer Enregistrer le brouil…" at bounding box center [579, 339] width 1021 height 550
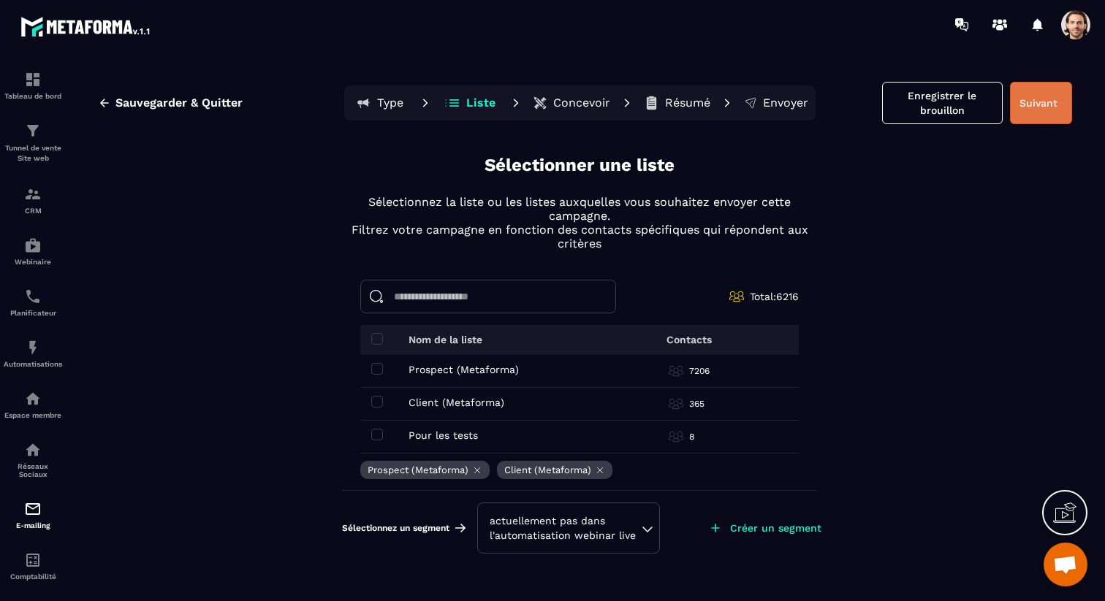
click at [1059, 106] on button "Suivant" at bounding box center [1041, 103] width 62 height 42
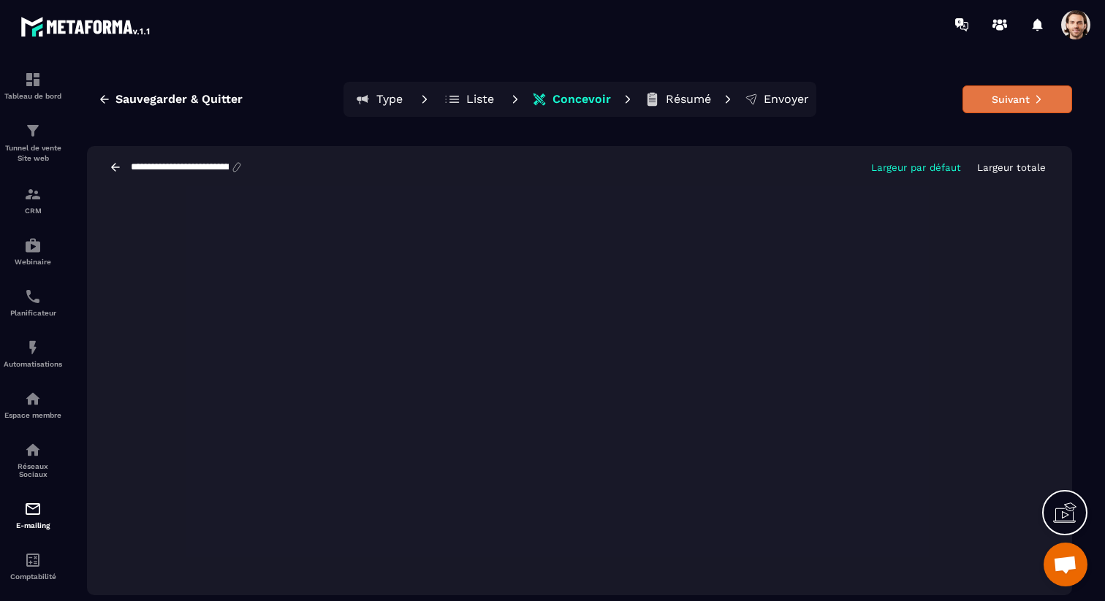
click at [996, 105] on button "Suivant" at bounding box center [1017, 99] width 110 height 28
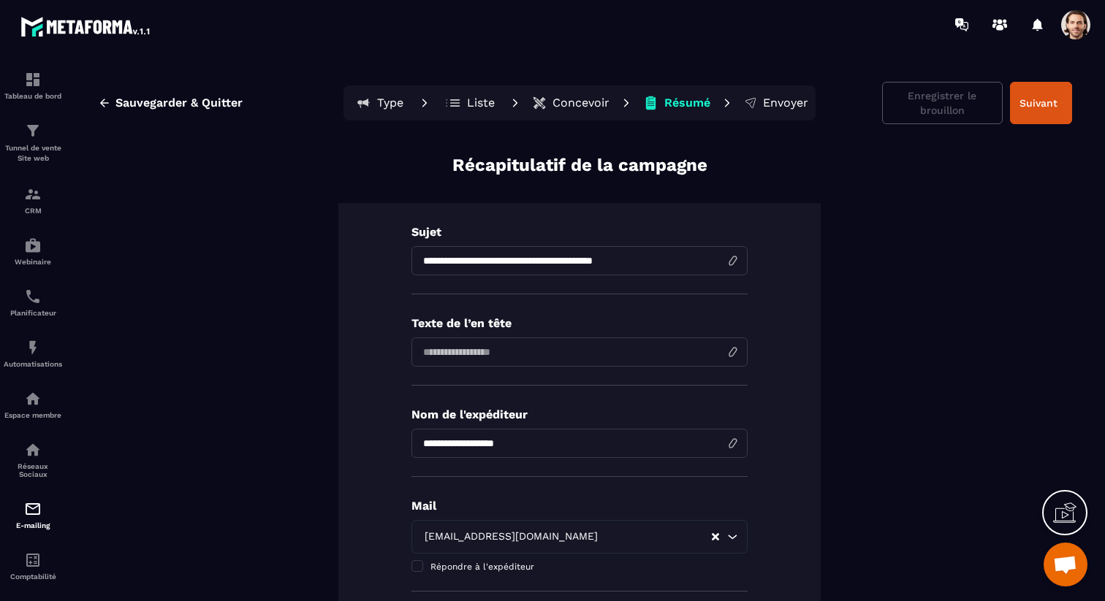
click at [590, 101] on p "Concevoir" at bounding box center [580, 103] width 57 height 15
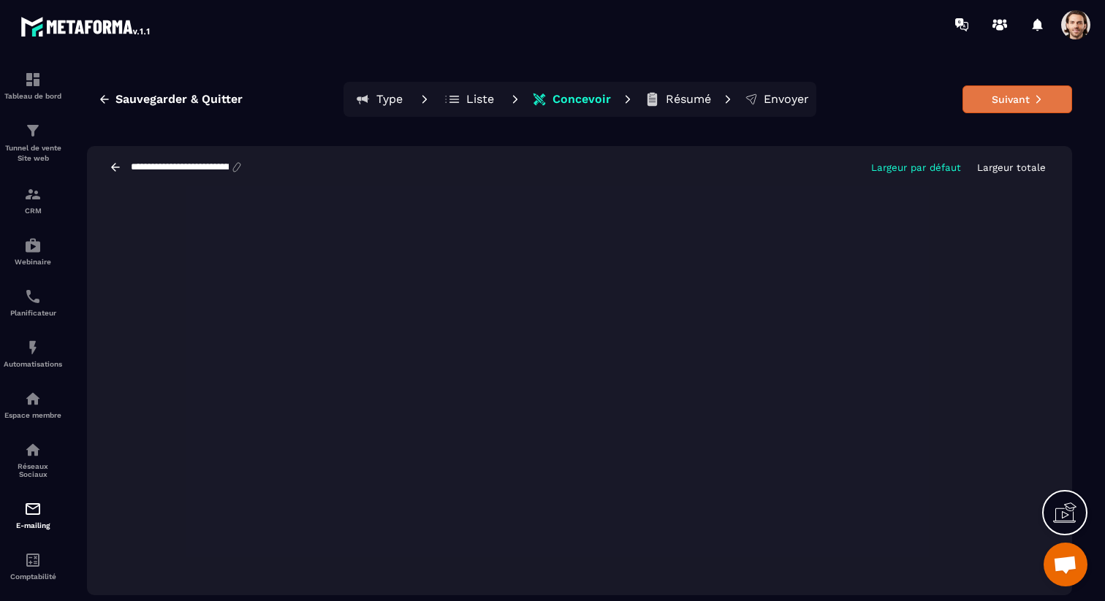
click at [1009, 100] on button "Suivant" at bounding box center [1017, 99] width 110 height 28
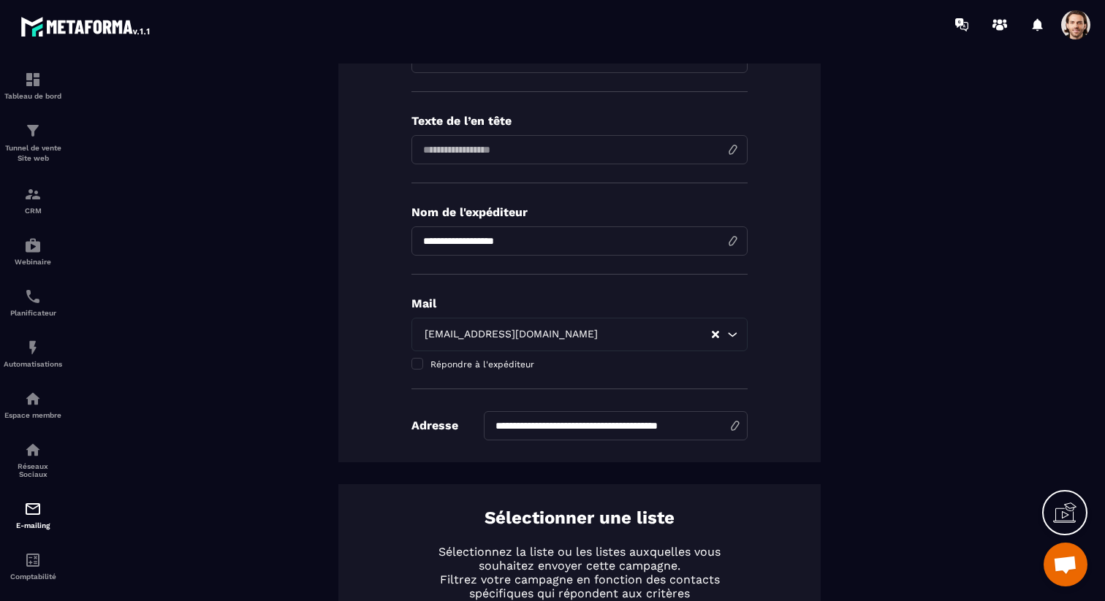
scroll to position [204, 0]
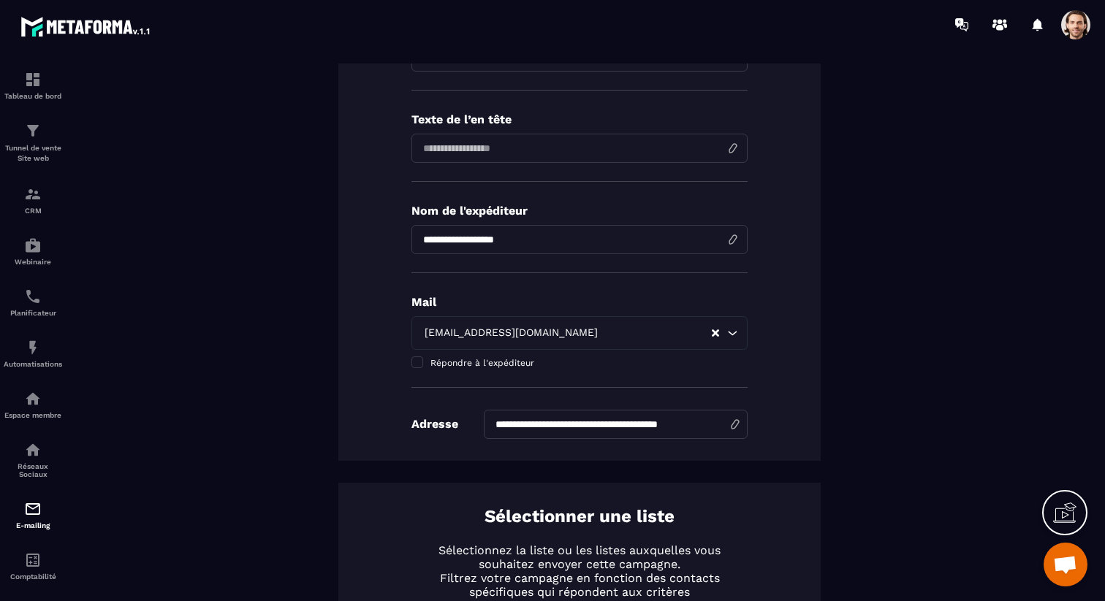
click at [581, 240] on input "input" at bounding box center [579, 239] width 336 height 29
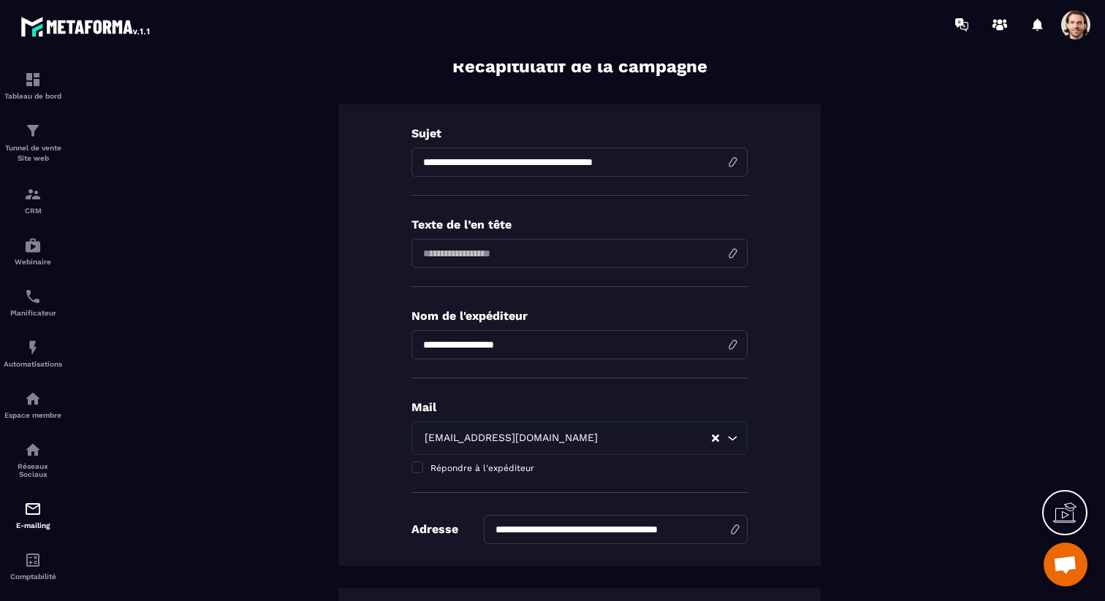
scroll to position [77, 0]
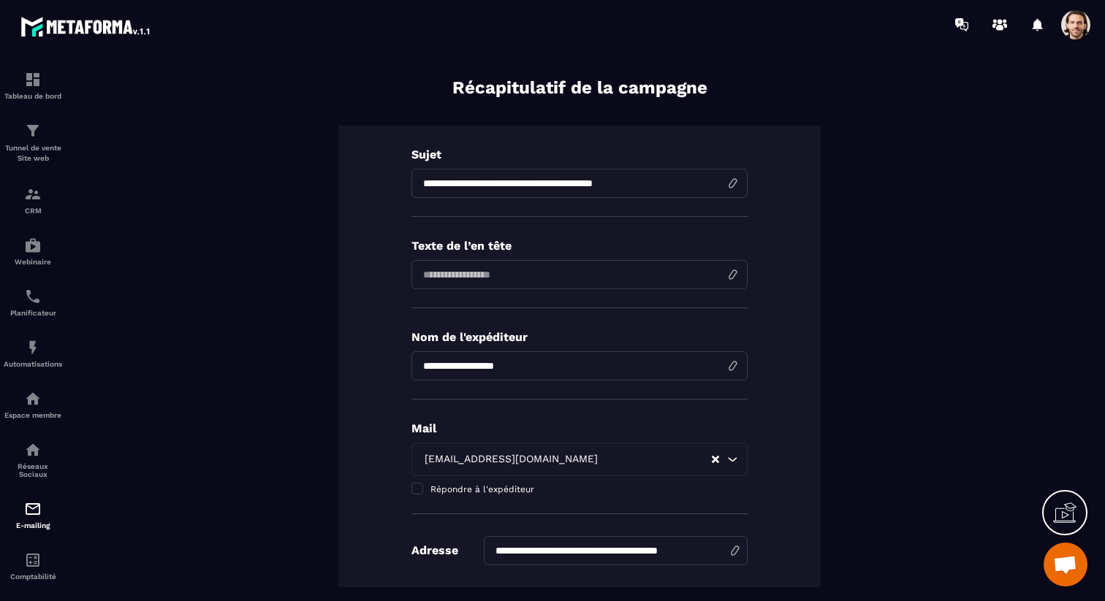
click at [422, 183] on input "**********" at bounding box center [579, 183] width 336 height 29
click at [517, 184] on input "**********" at bounding box center [579, 183] width 336 height 29
paste input
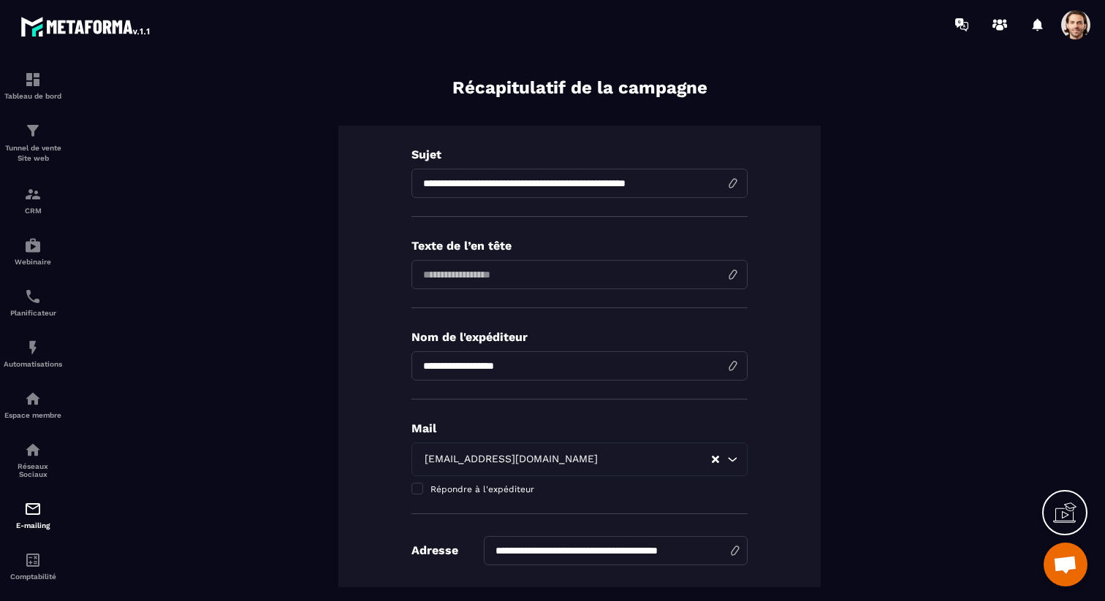
type input "**********"
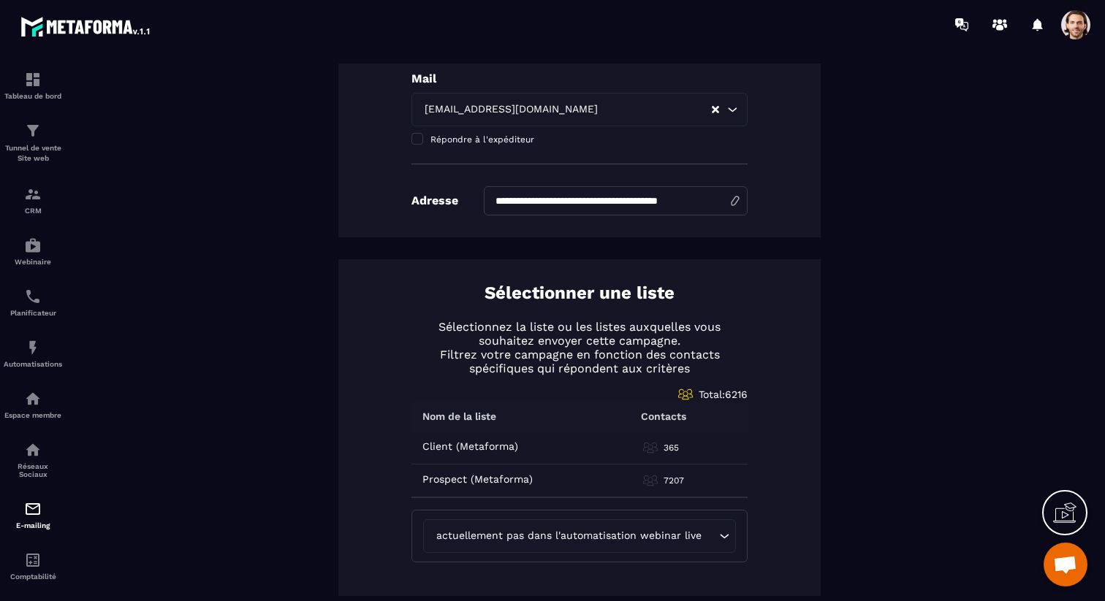
scroll to position [0, 0]
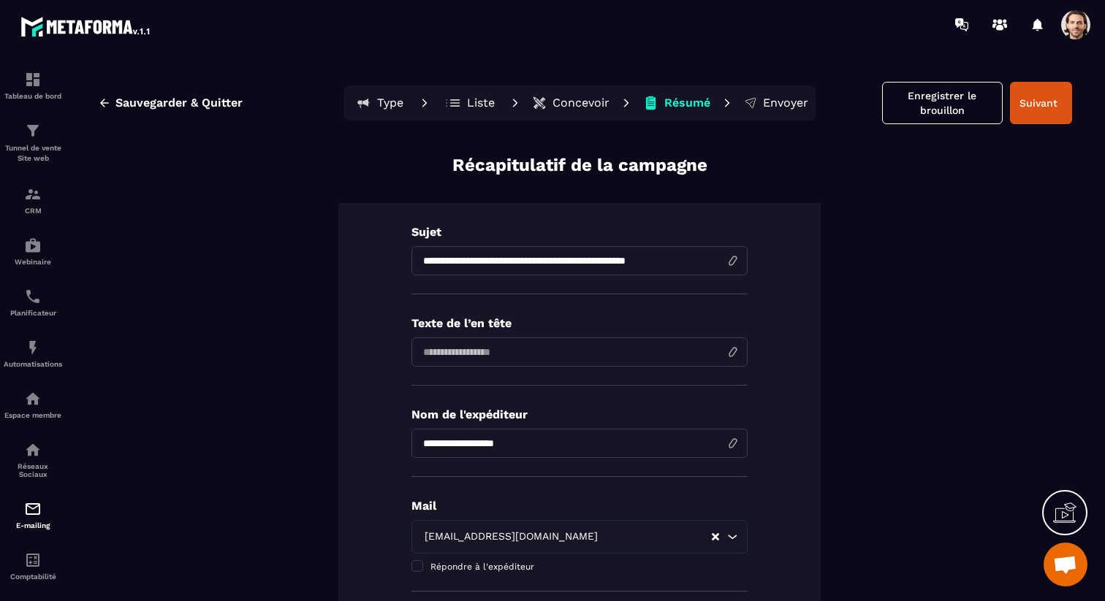
click at [587, 102] on p "Concevoir" at bounding box center [580, 103] width 57 height 15
click at [576, 105] on p "Concevoir" at bounding box center [580, 103] width 57 height 15
click at [601, 104] on p "Concevoir" at bounding box center [580, 103] width 57 height 15
click at [683, 104] on p "Résumé" at bounding box center [687, 103] width 46 height 15
click at [583, 102] on p "Concevoir" at bounding box center [580, 103] width 57 height 15
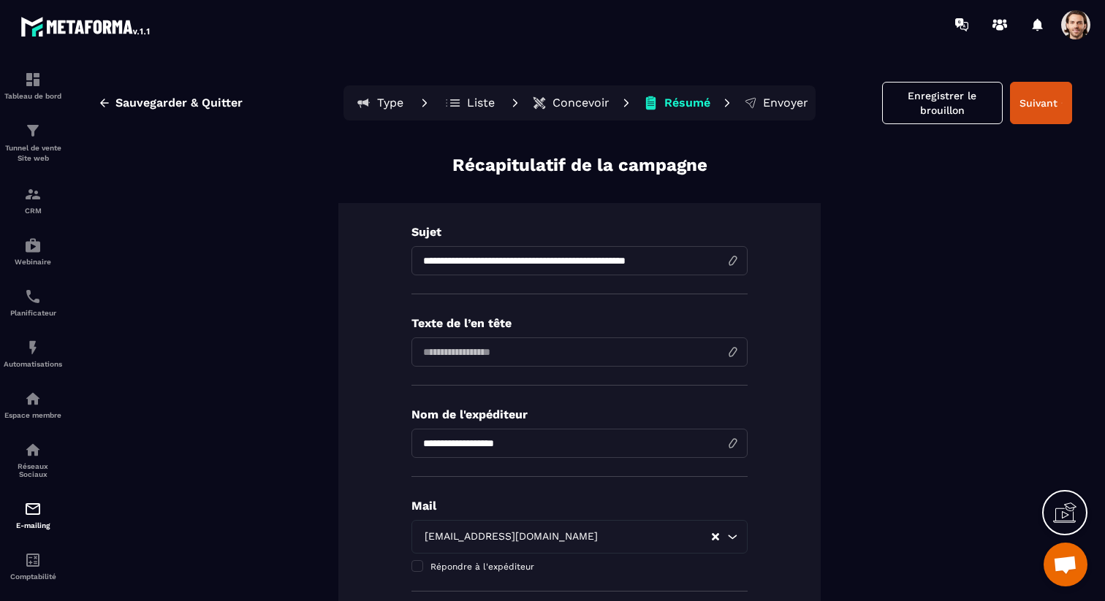
click at [584, 102] on p "Concevoir" at bounding box center [580, 103] width 57 height 15
click at [492, 100] on p "Liste" at bounding box center [481, 103] width 28 height 15
click at [928, 110] on button "Enregistrer le brouillon" at bounding box center [942, 103] width 121 height 42
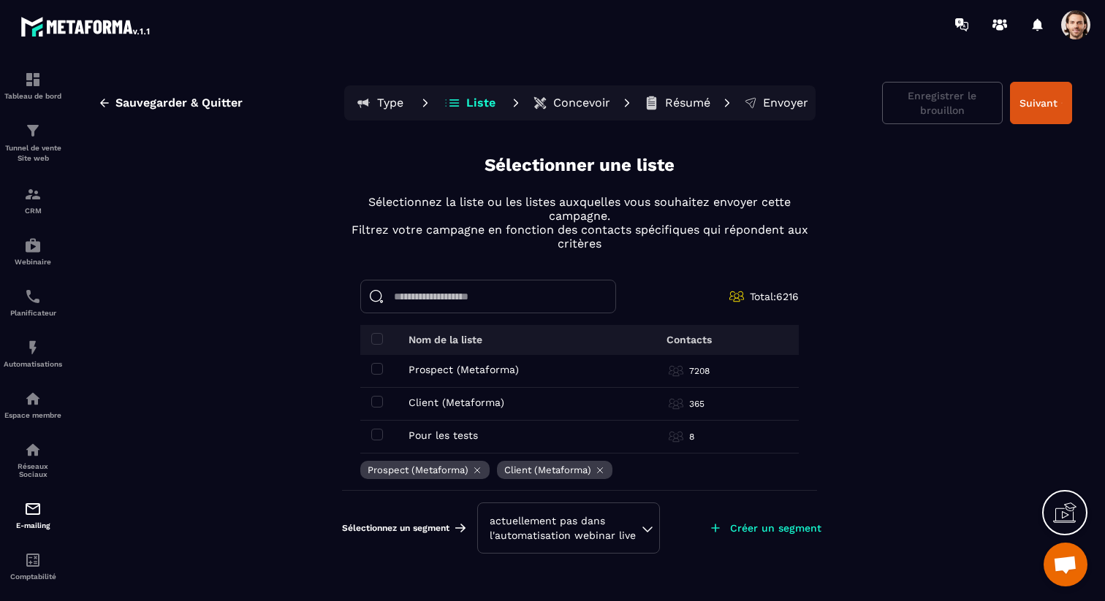
click at [600, 106] on p "Concevoir" at bounding box center [581, 103] width 57 height 15
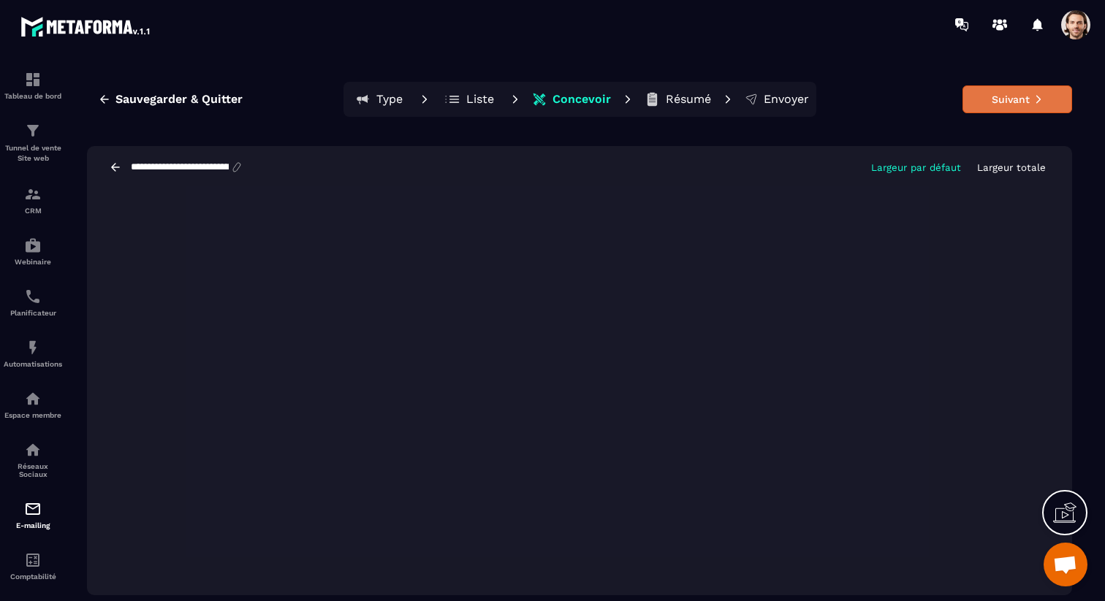
click at [1009, 96] on button "Suivant" at bounding box center [1017, 99] width 110 height 28
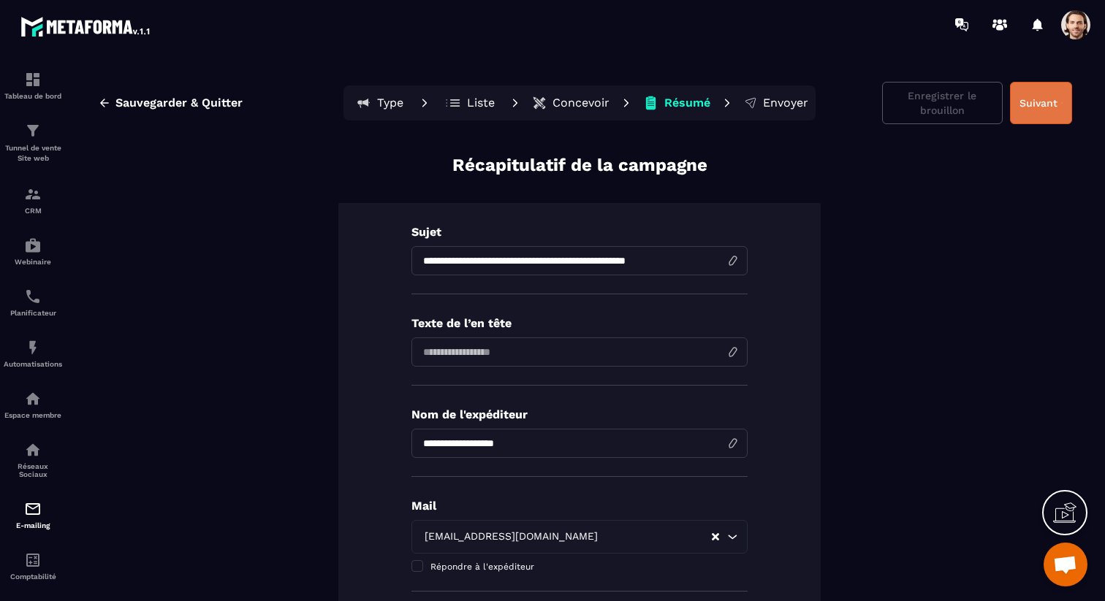
click at [1040, 96] on button "Suivant" at bounding box center [1041, 103] width 62 height 42
click at [1077, 99] on div "**********" at bounding box center [579, 339] width 1021 height 550
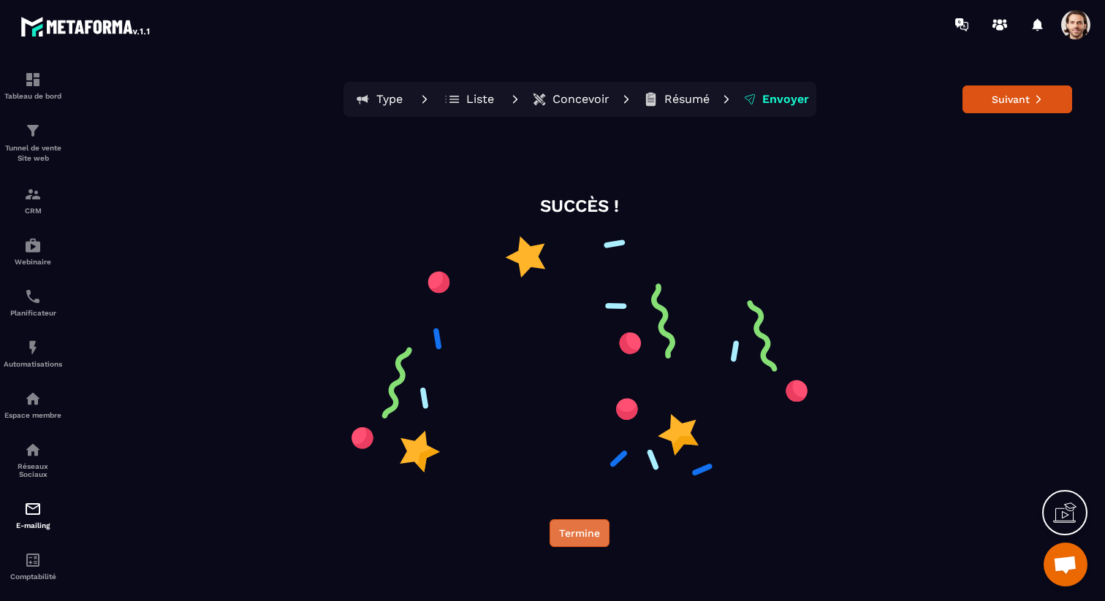
click at [591, 533] on button "Termine" at bounding box center [579, 533] width 60 height 28
